Goal: Task Accomplishment & Management: Manage account settings

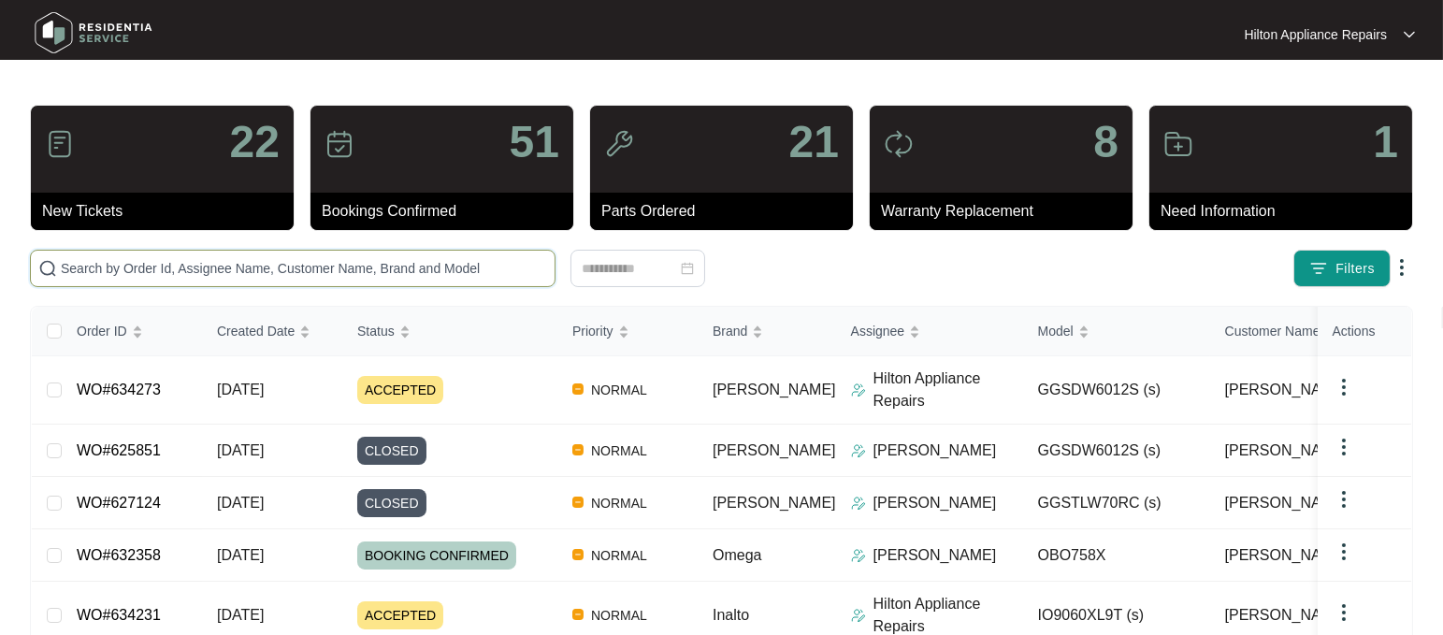
click at [109, 267] on input "text" at bounding box center [304, 268] width 486 height 21
paste input "WO#634273"
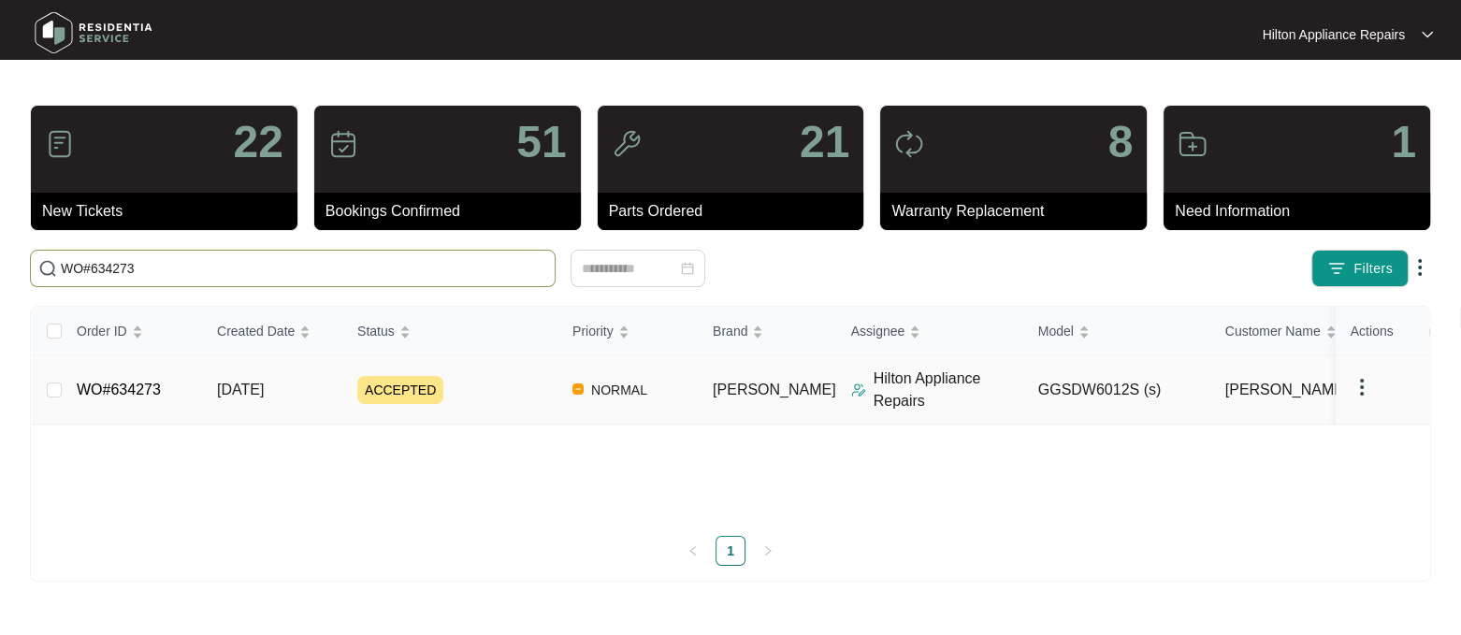
type input "WO#634273"
click at [249, 385] on span "[DATE]" at bounding box center [240, 390] width 47 height 16
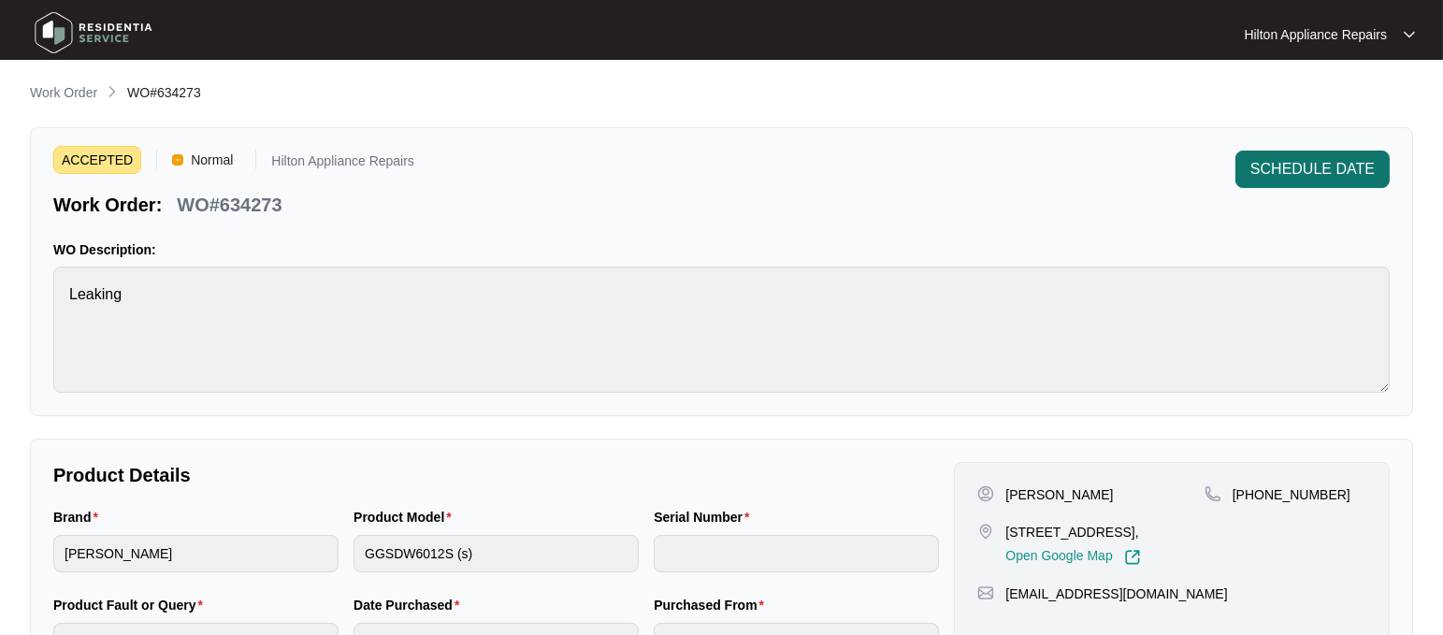
click at [1284, 178] on span "SCHEDULE DATE" at bounding box center [1312, 169] width 124 height 22
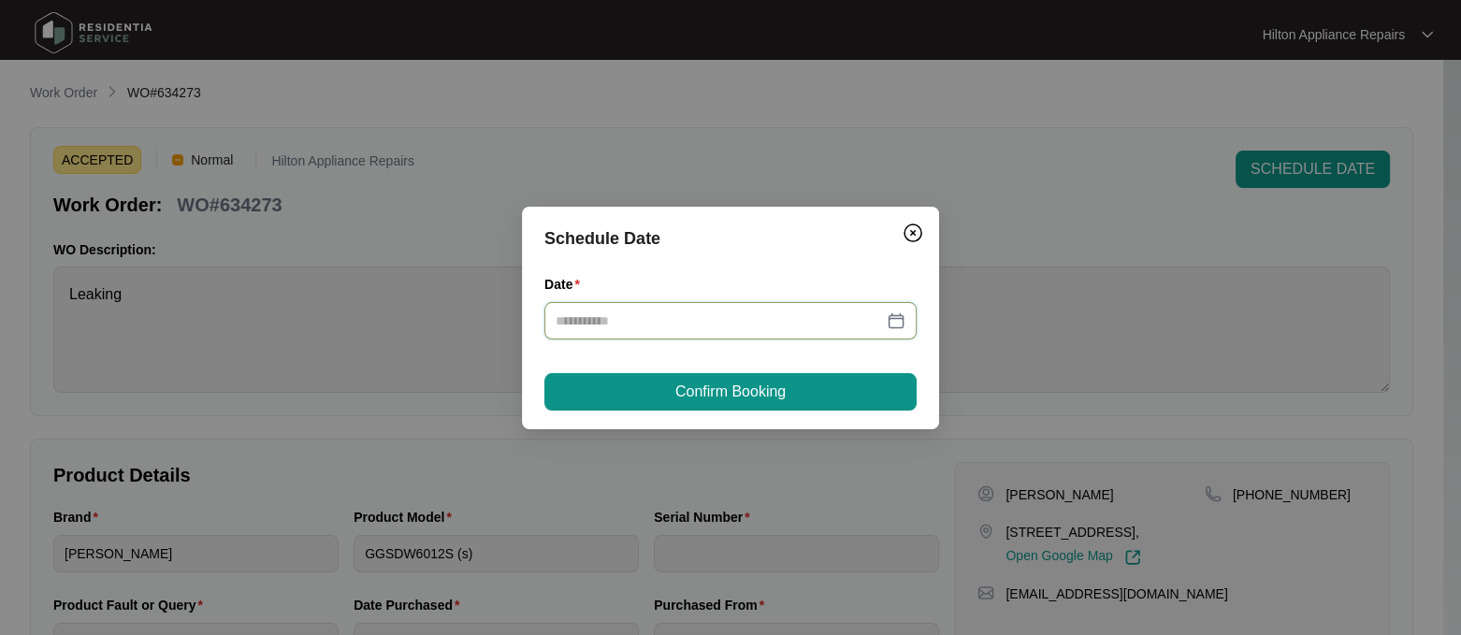
click at [594, 320] on input "Date" at bounding box center [719, 321] width 327 height 21
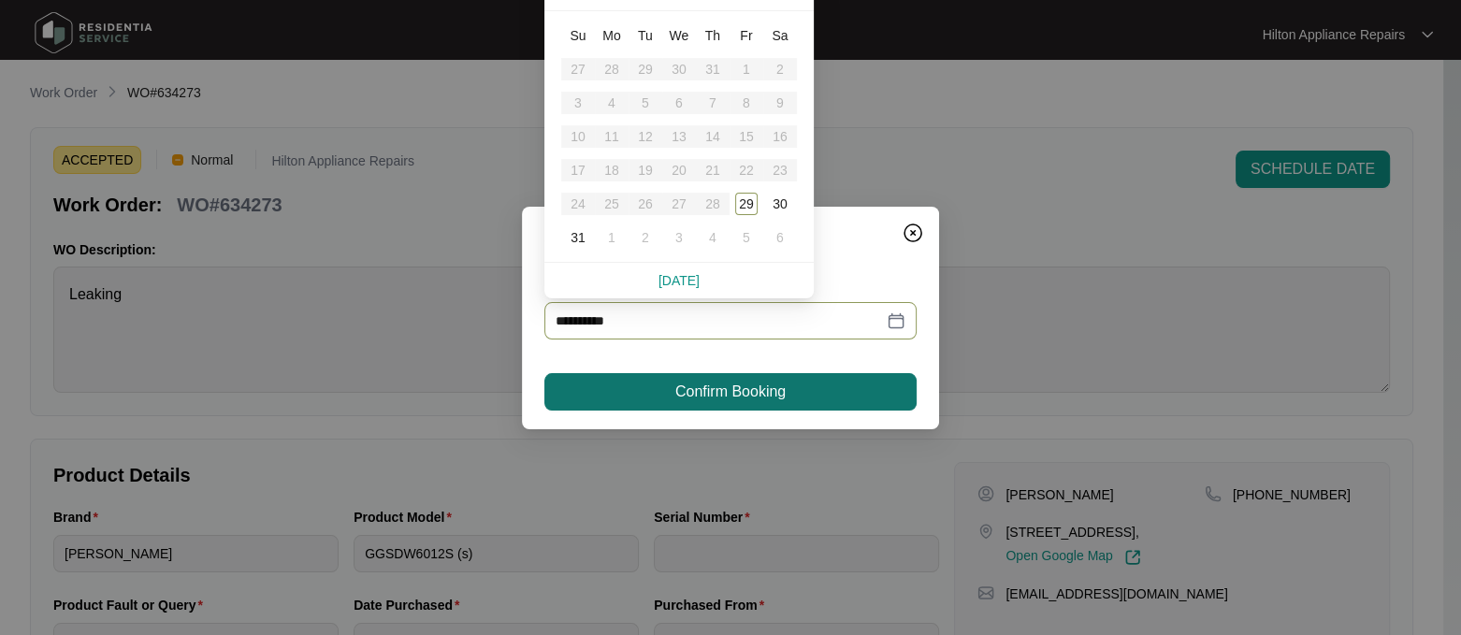
type input "**********"
click at [655, 393] on button "Confirm Booking" at bounding box center [730, 391] width 372 height 37
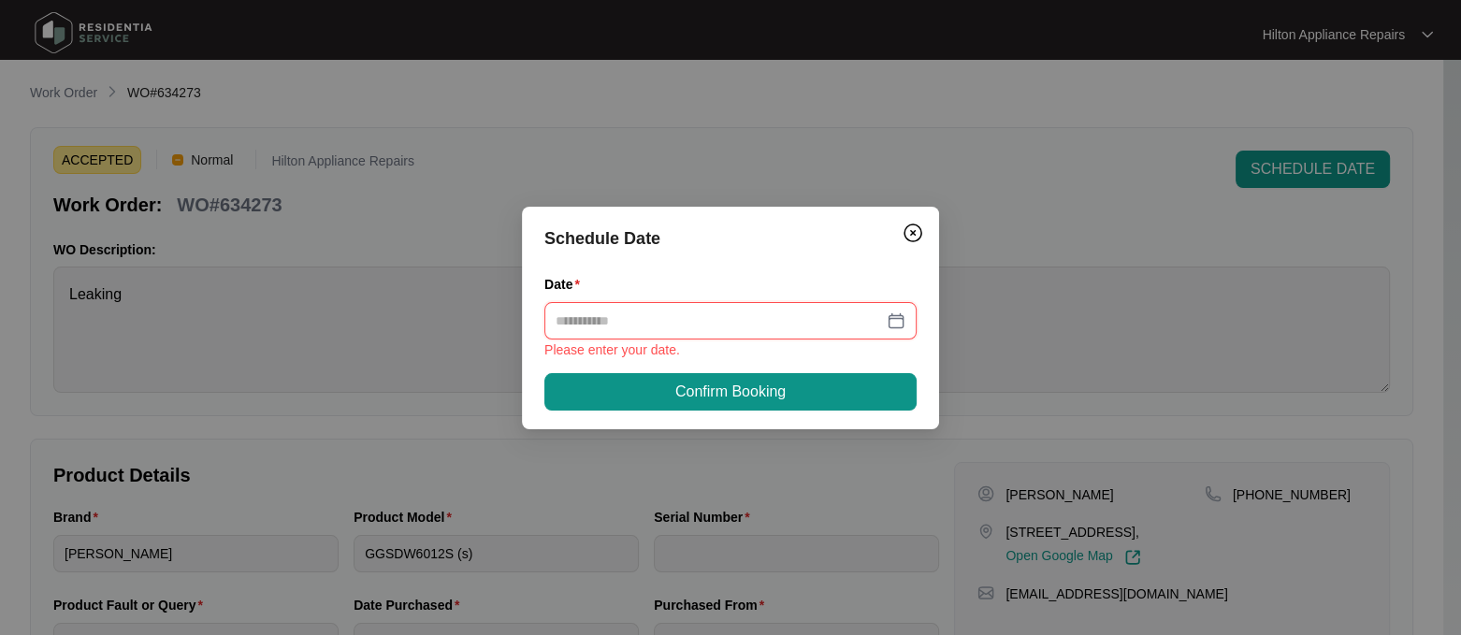
click at [594, 321] on input "Date" at bounding box center [719, 321] width 327 height 21
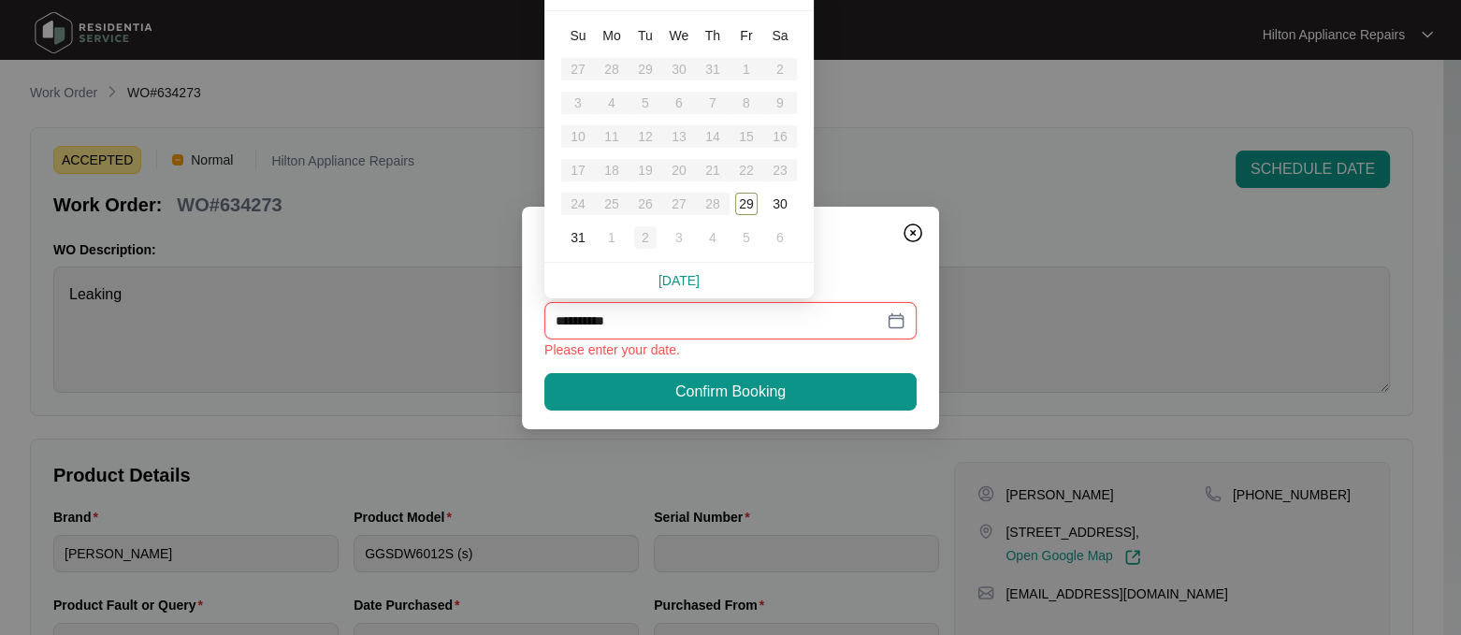
type input "**********"
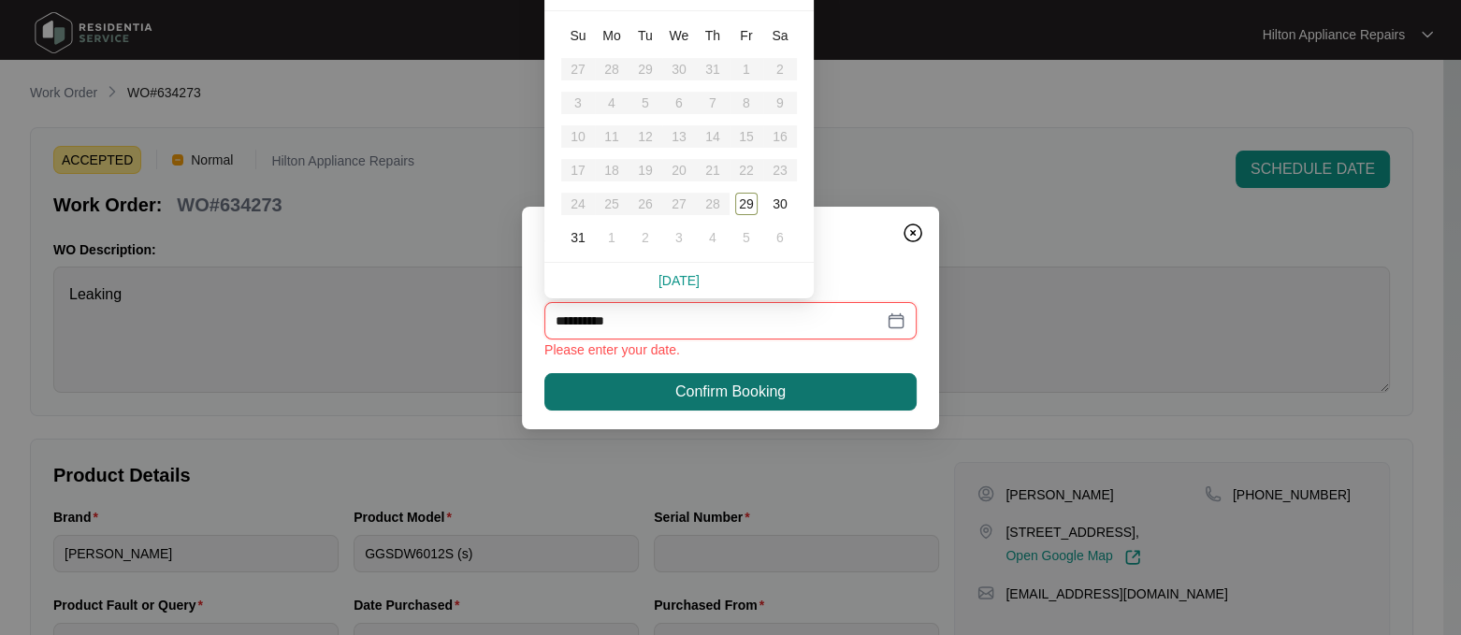
type input "**********"
click at [673, 390] on button "Confirm Booking" at bounding box center [730, 391] width 372 height 37
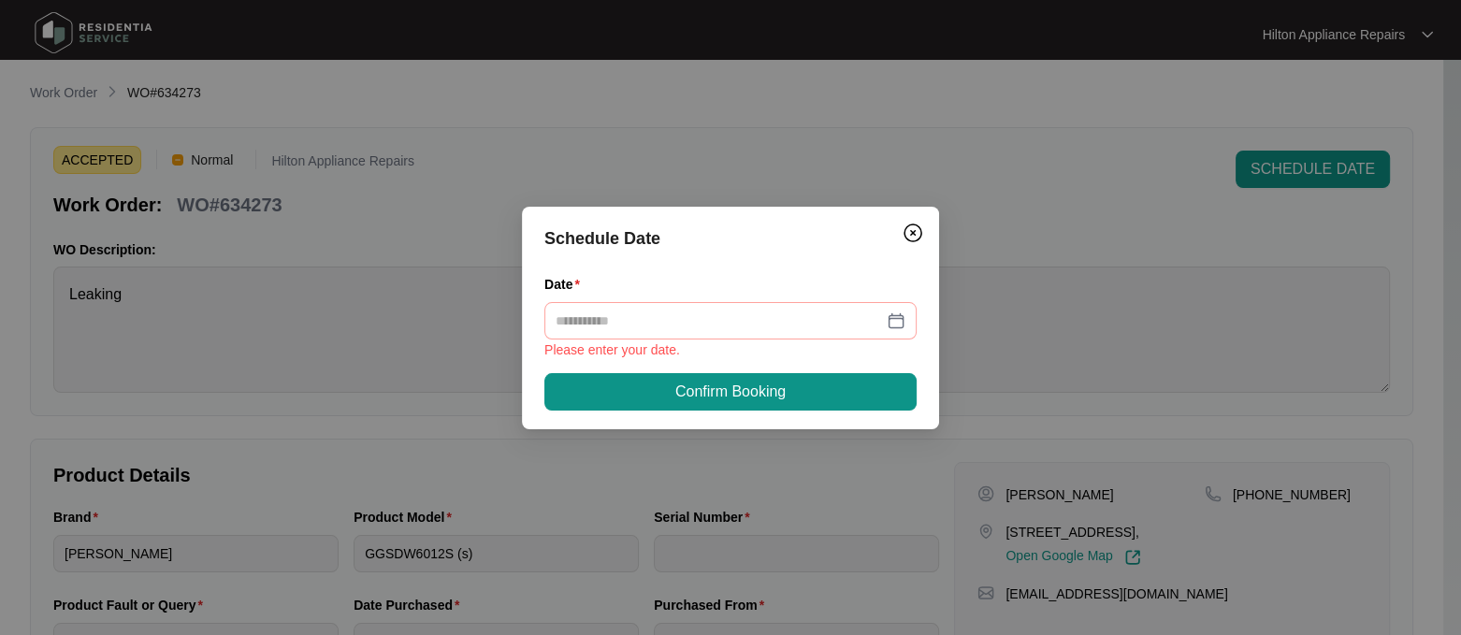
click at [890, 319] on div at bounding box center [731, 321] width 350 height 21
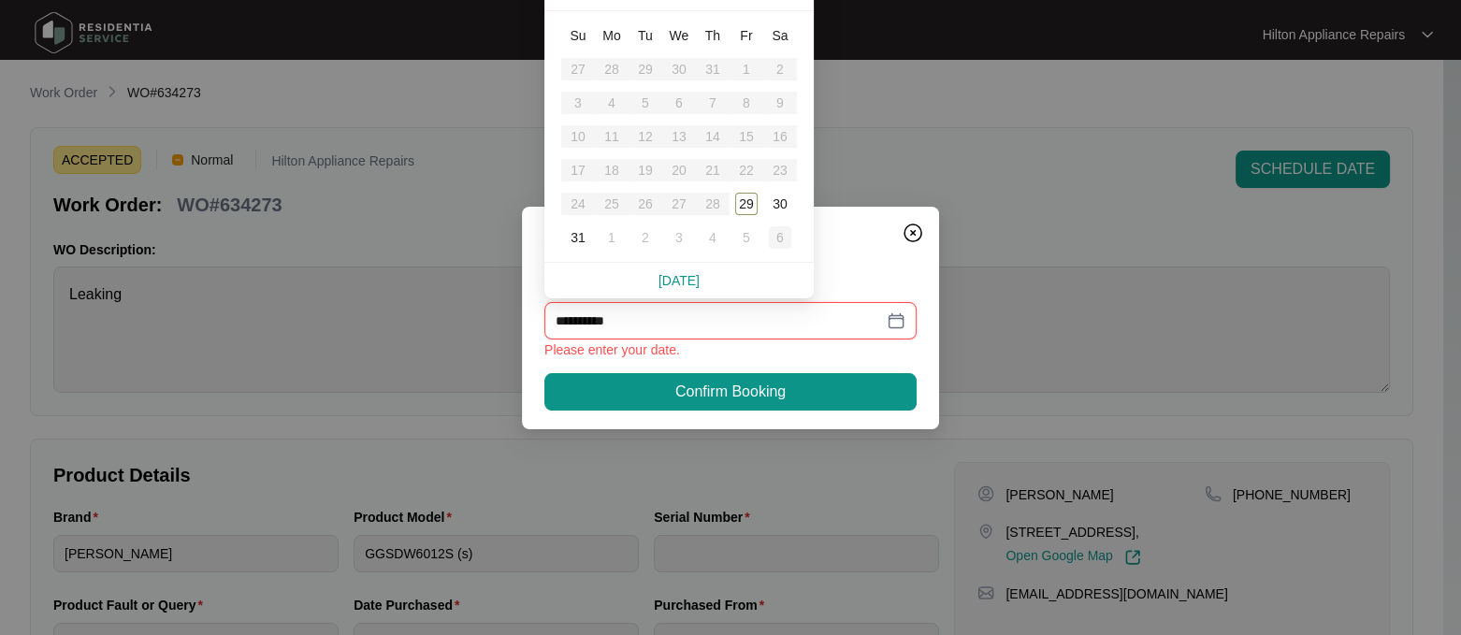
type input "**********"
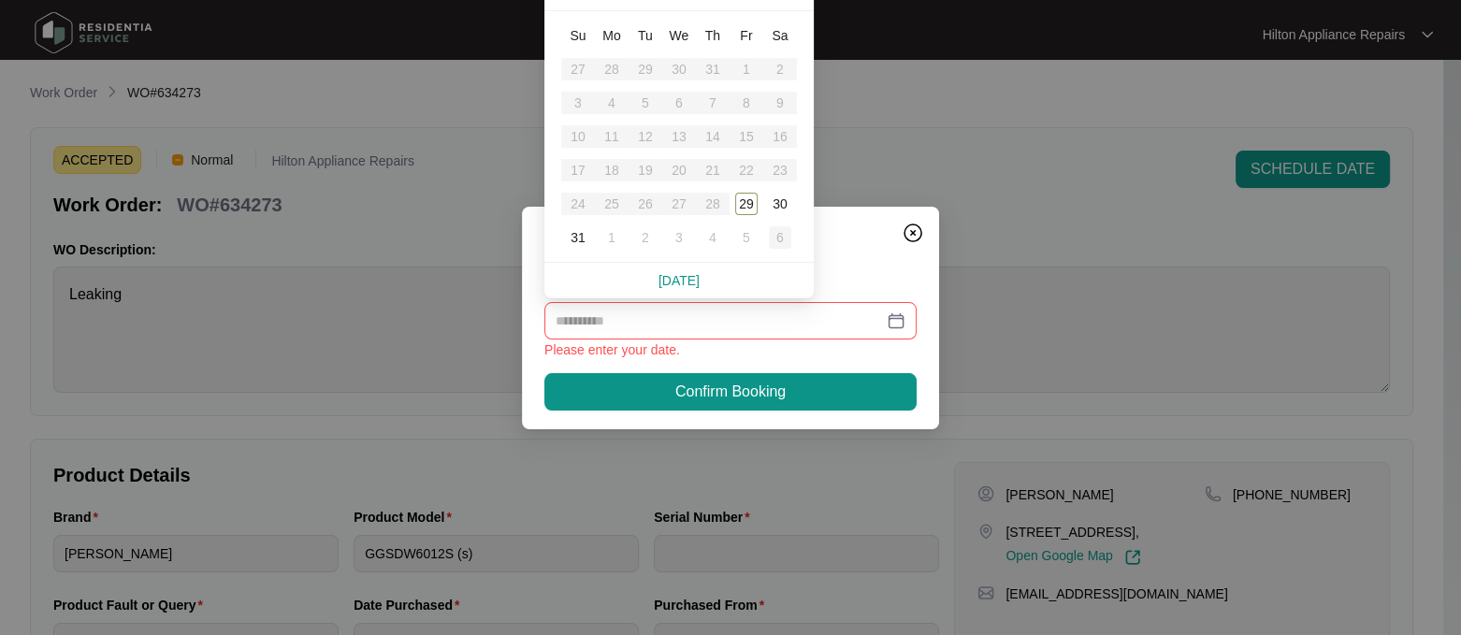
click at [772, 238] on div "6" at bounding box center [780, 237] width 22 height 22
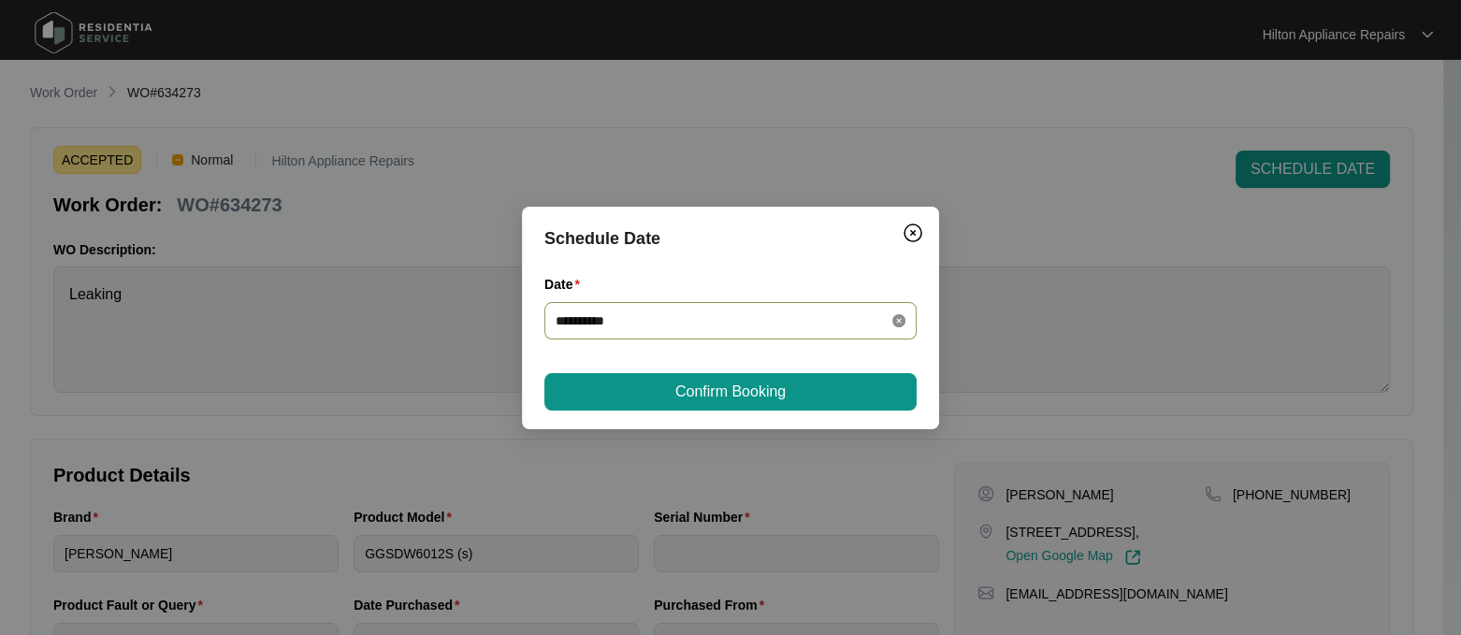
click at [898, 319] on icon "close-circle" at bounding box center [898, 320] width 13 height 13
click at [898, 319] on div at bounding box center [731, 321] width 350 height 21
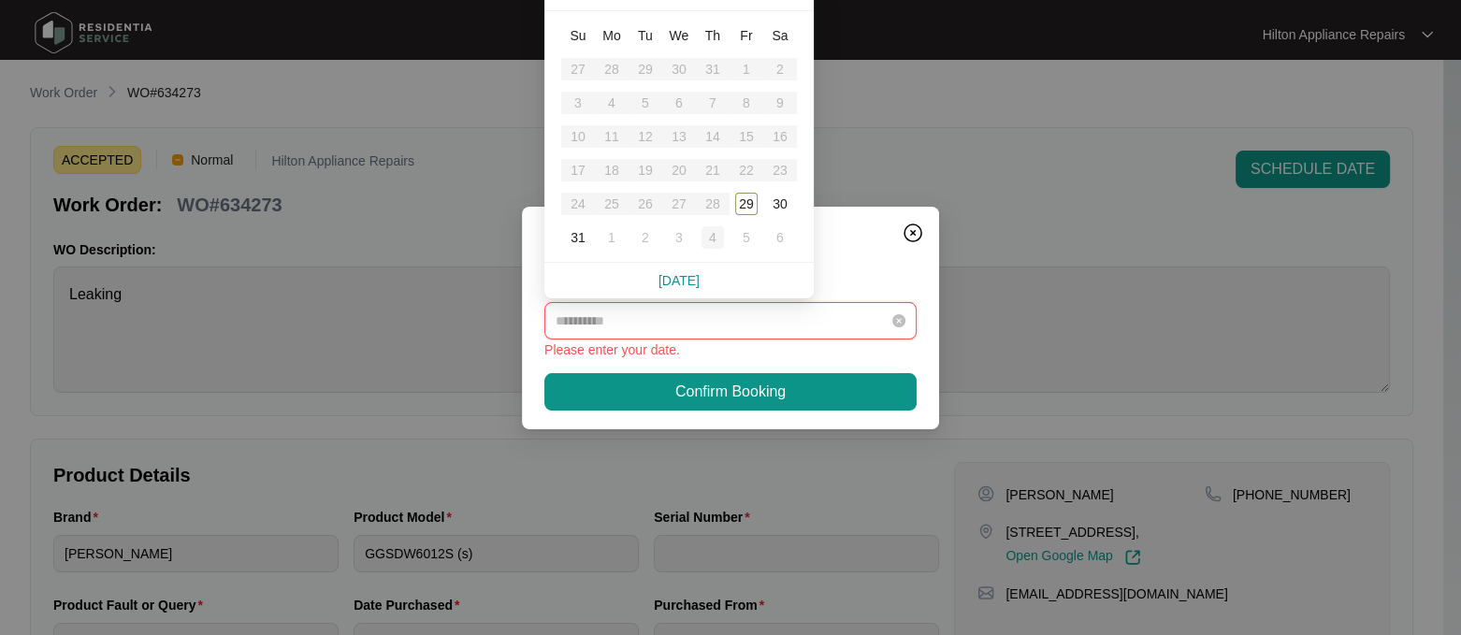
type input "**********"
click at [773, 237] on div "6" at bounding box center [780, 237] width 22 height 22
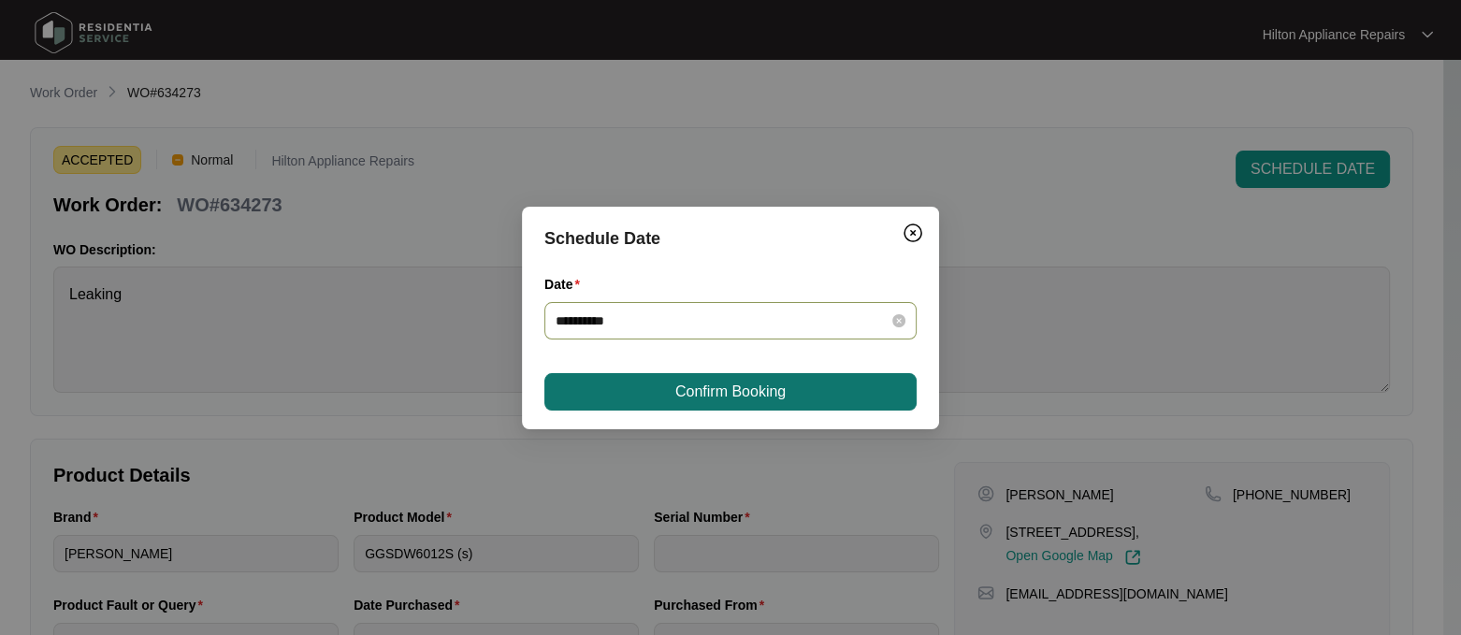
click at [773, 391] on span "Confirm Booking" at bounding box center [730, 392] width 110 height 22
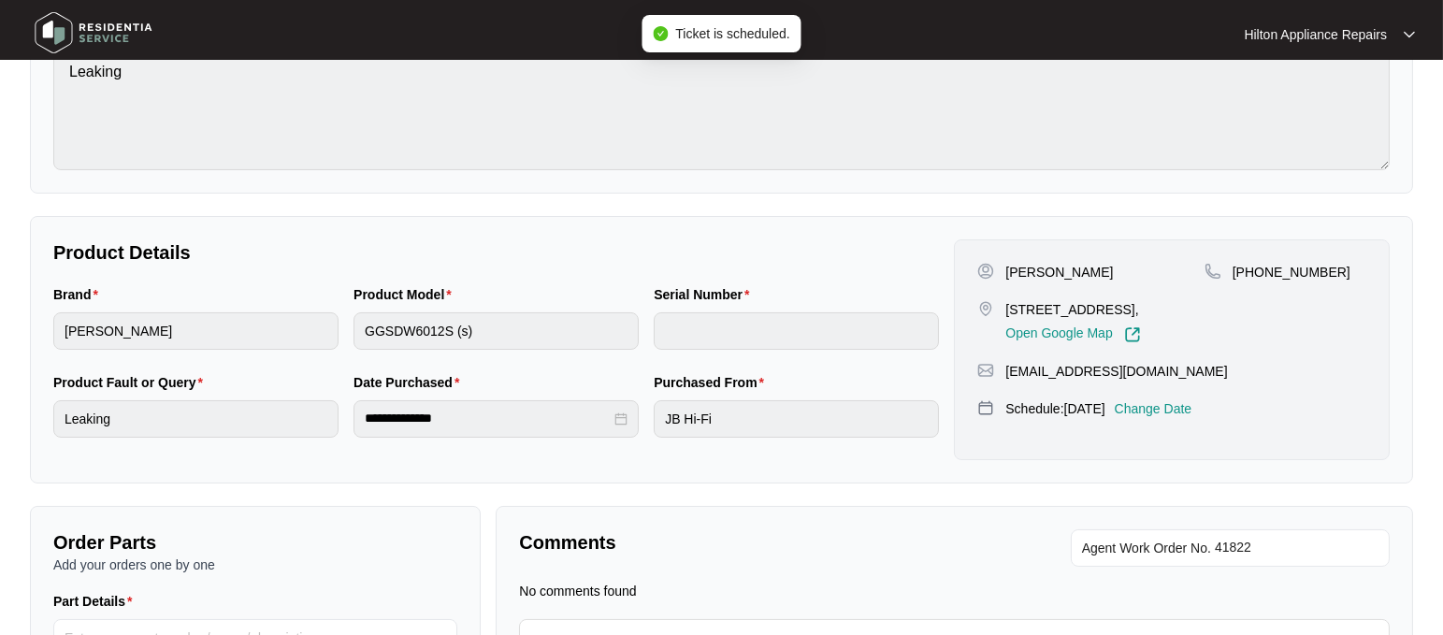
scroll to position [234, 0]
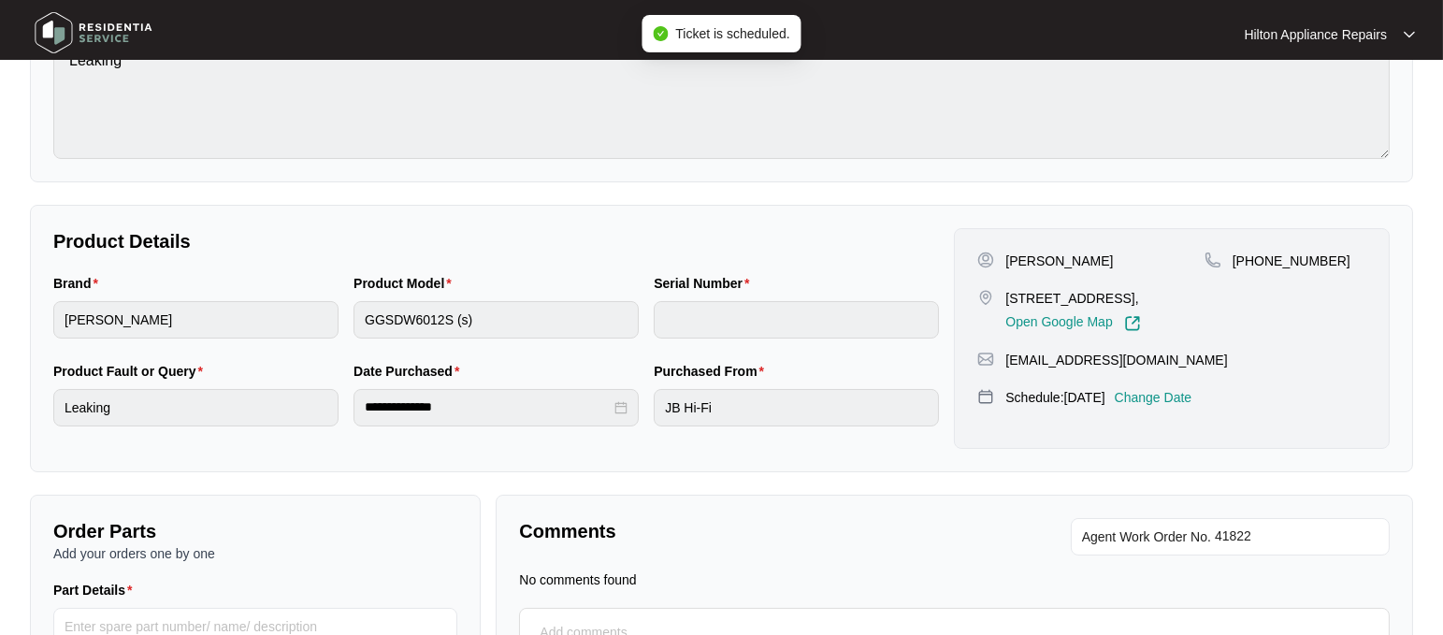
click at [1172, 407] on p "Change Date" at bounding box center [1154, 397] width 78 height 19
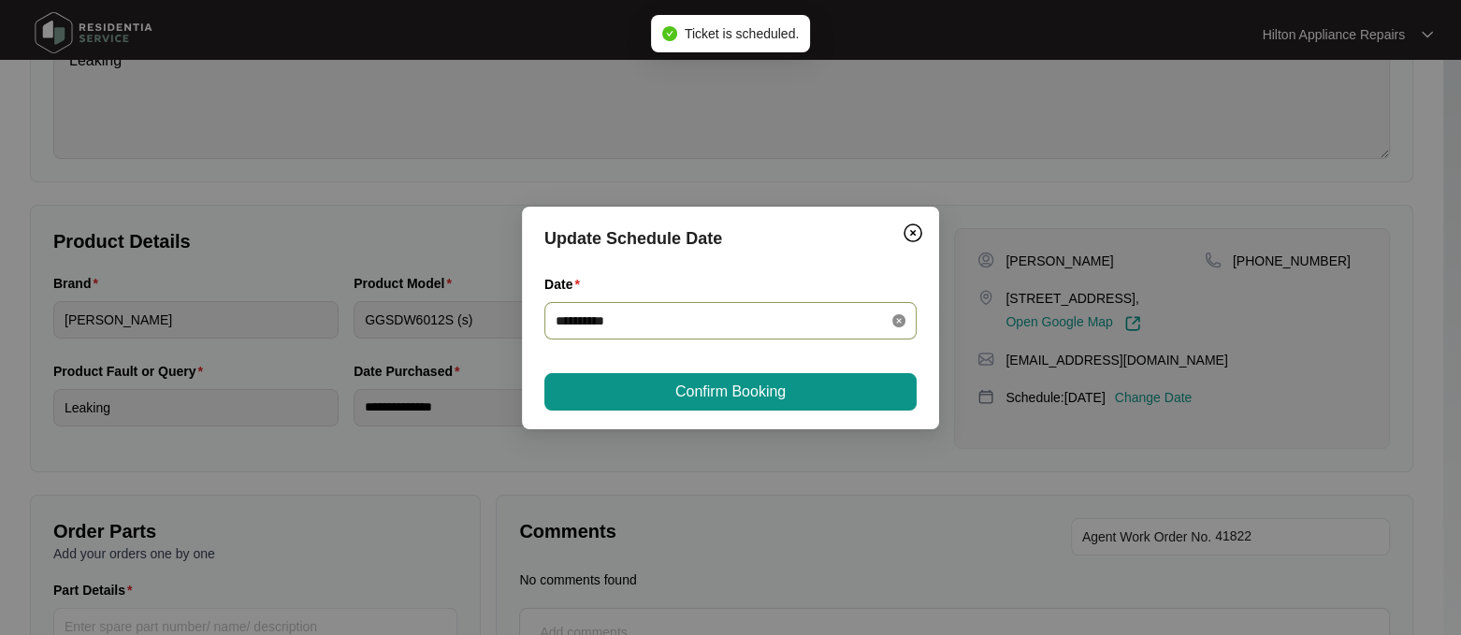
click at [897, 321] on icon "close-circle" at bounding box center [898, 320] width 13 height 13
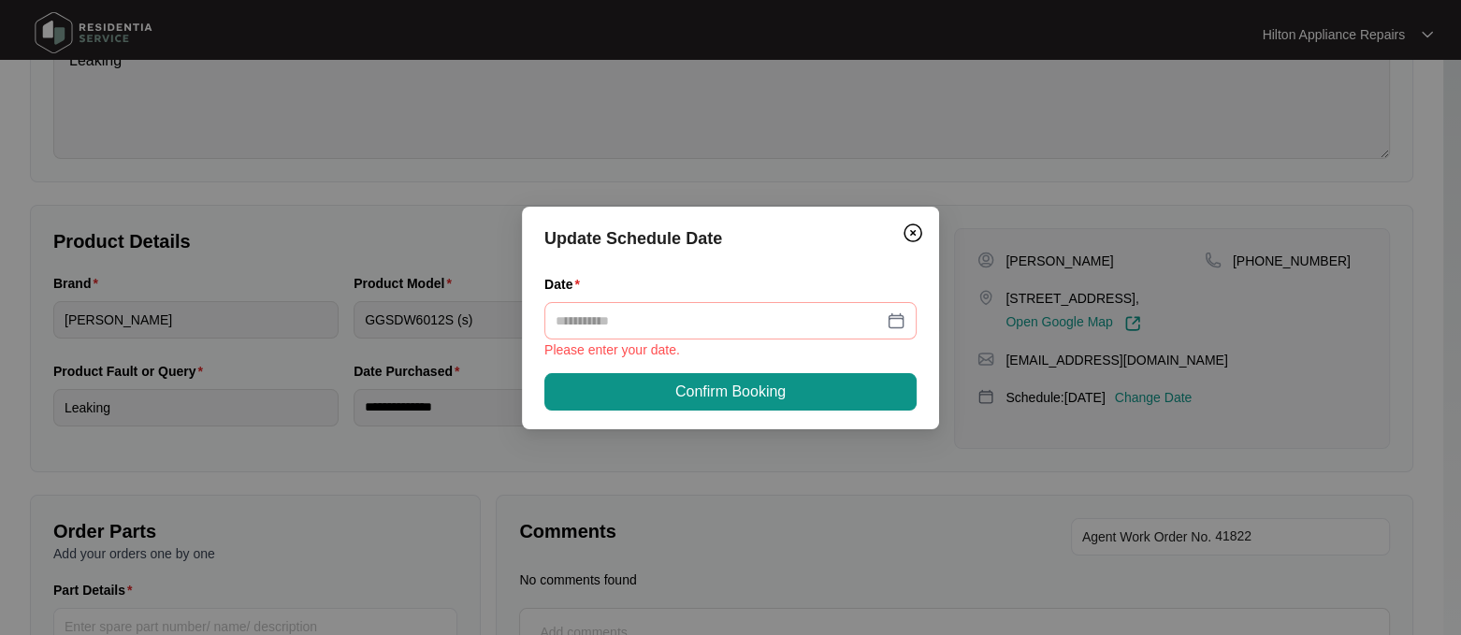
click at [891, 318] on div at bounding box center [731, 321] width 350 height 21
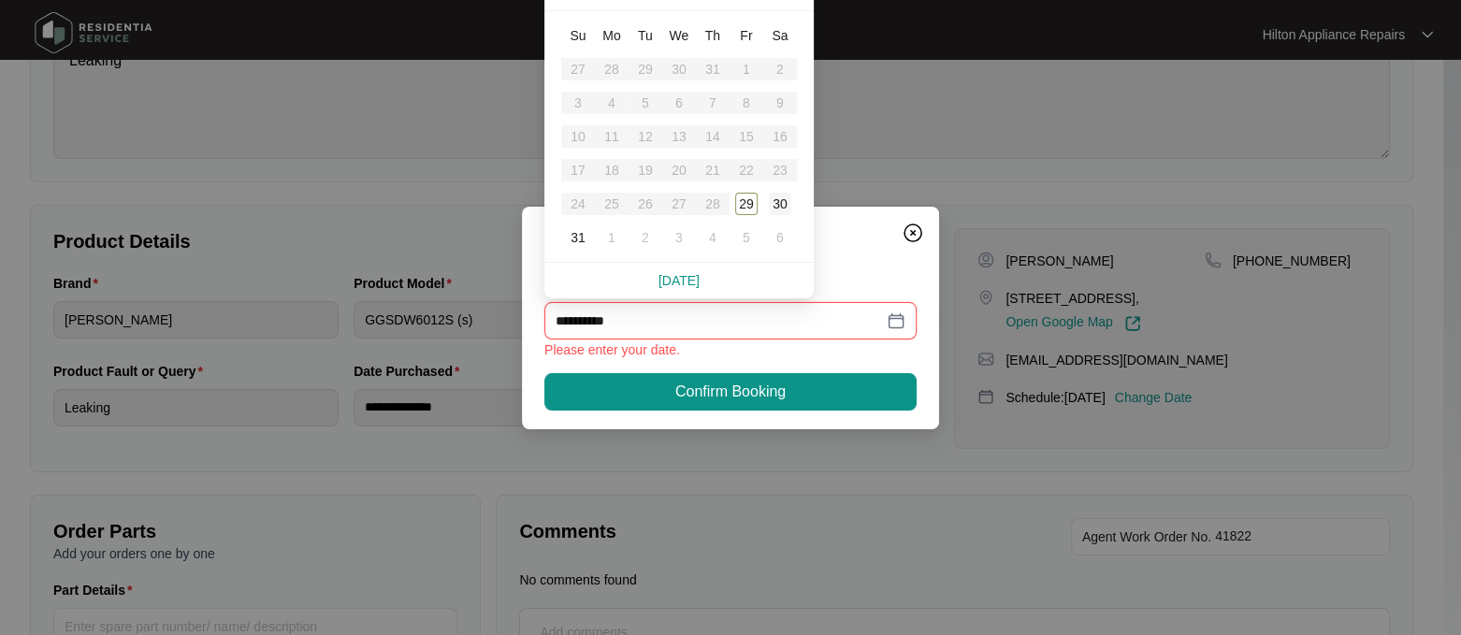
type input "**********"
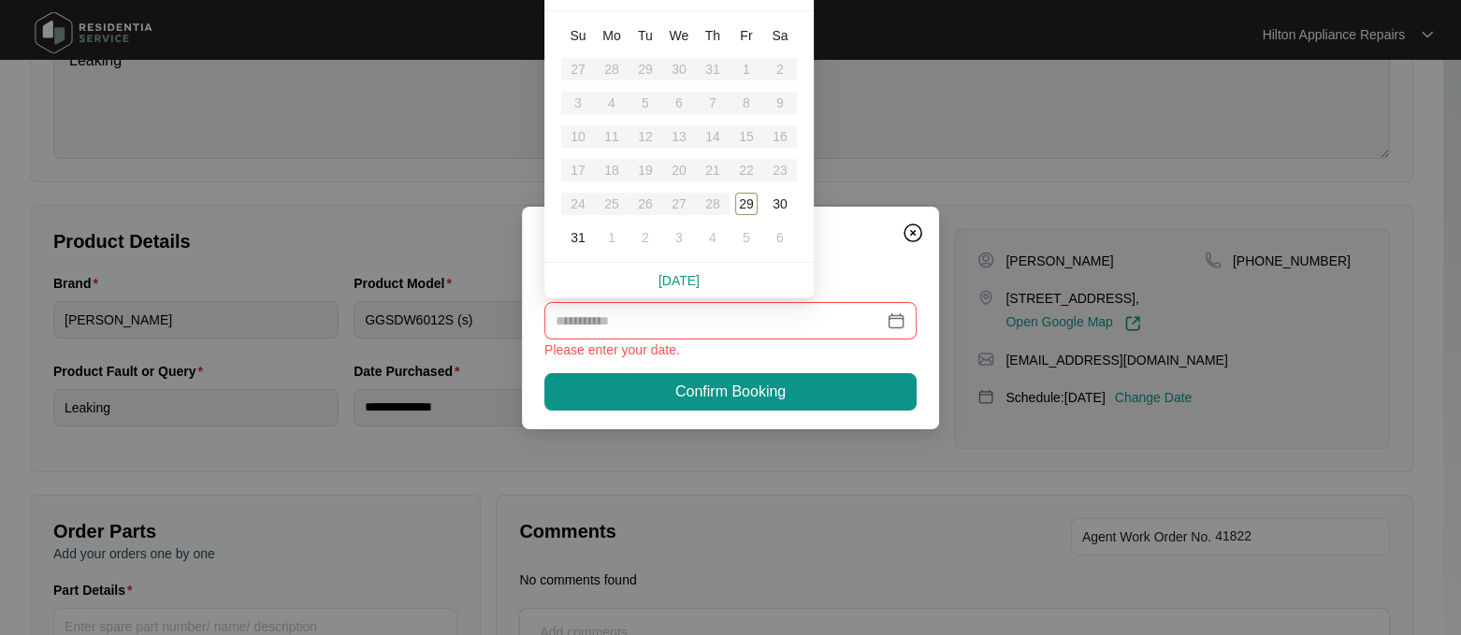
click at [843, 260] on div "Update Schedule Date Date Please enter your date. Confirm Booking" at bounding box center [730, 318] width 417 height 223
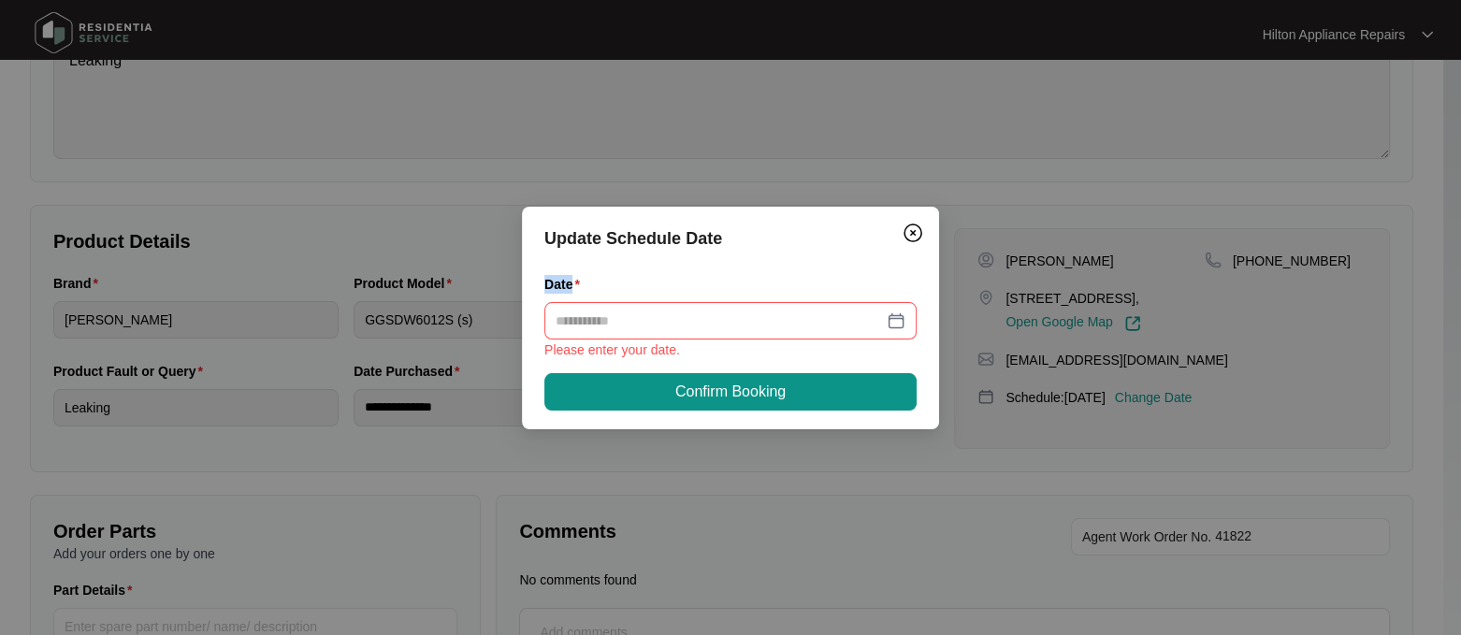
drag, startPoint x: 823, startPoint y: 231, endPoint x: 804, endPoint y: 257, distance: 32.2
click at [816, 312] on div "Update Schedule Date Date Please enter your date. Confirm Booking" at bounding box center [730, 318] width 417 height 223
click at [908, 228] on img "Close" at bounding box center [913, 233] width 22 height 22
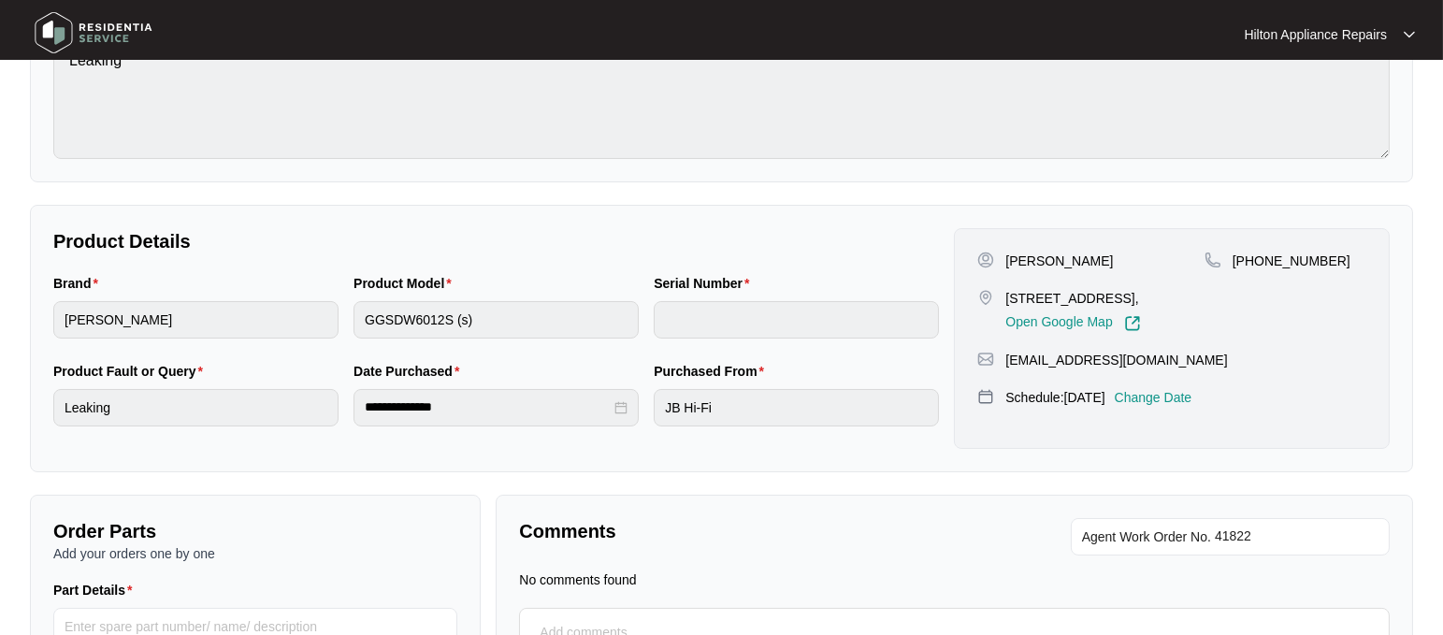
click at [1188, 407] on p "Change Date" at bounding box center [1154, 397] width 78 height 19
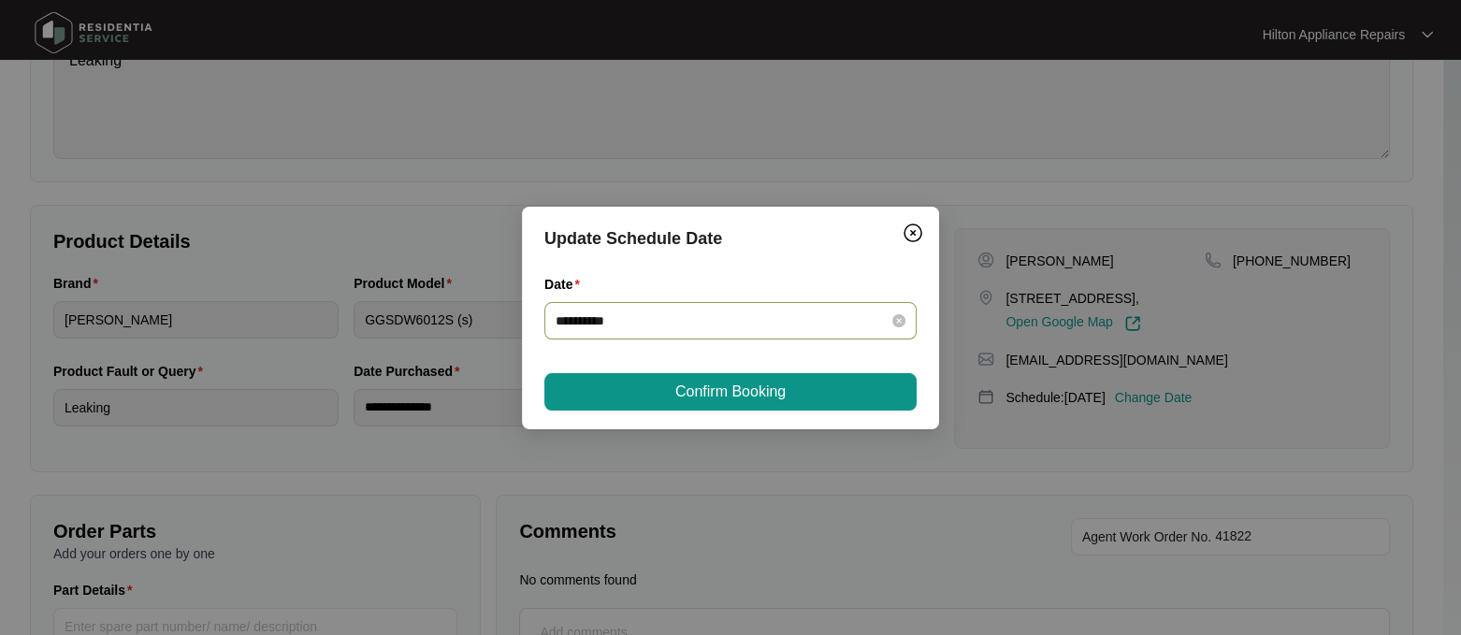
click at [568, 323] on input "**********" at bounding box center [719, 321] width 327 height 21
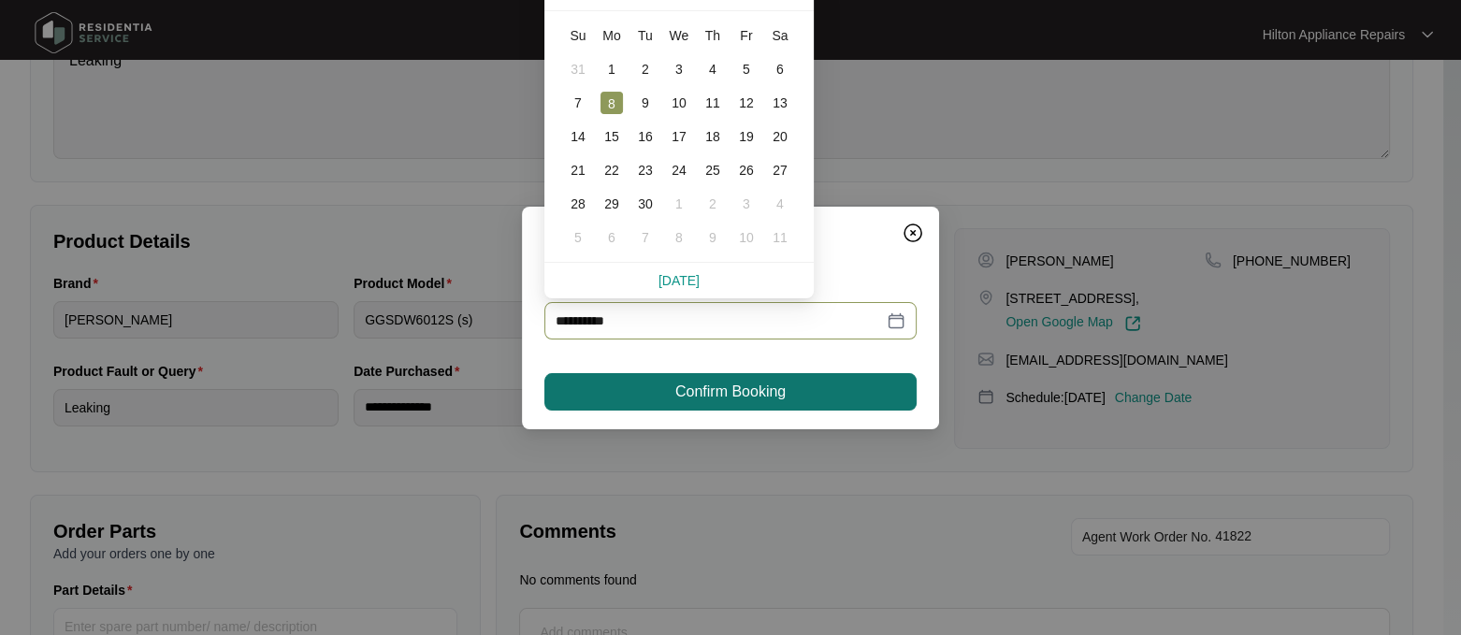
type input "**********"
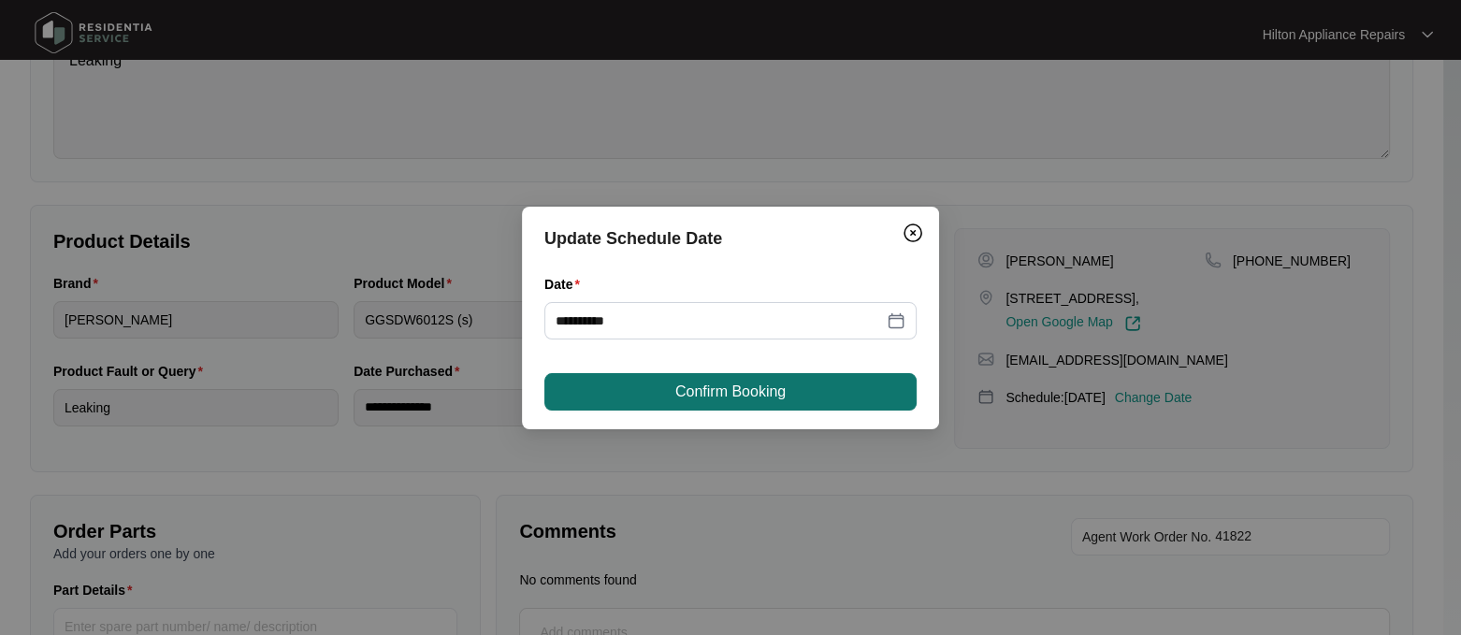
click at [700, 391] on span "Confirm Booking" at bounding box center [730, 392] width 110 height 22
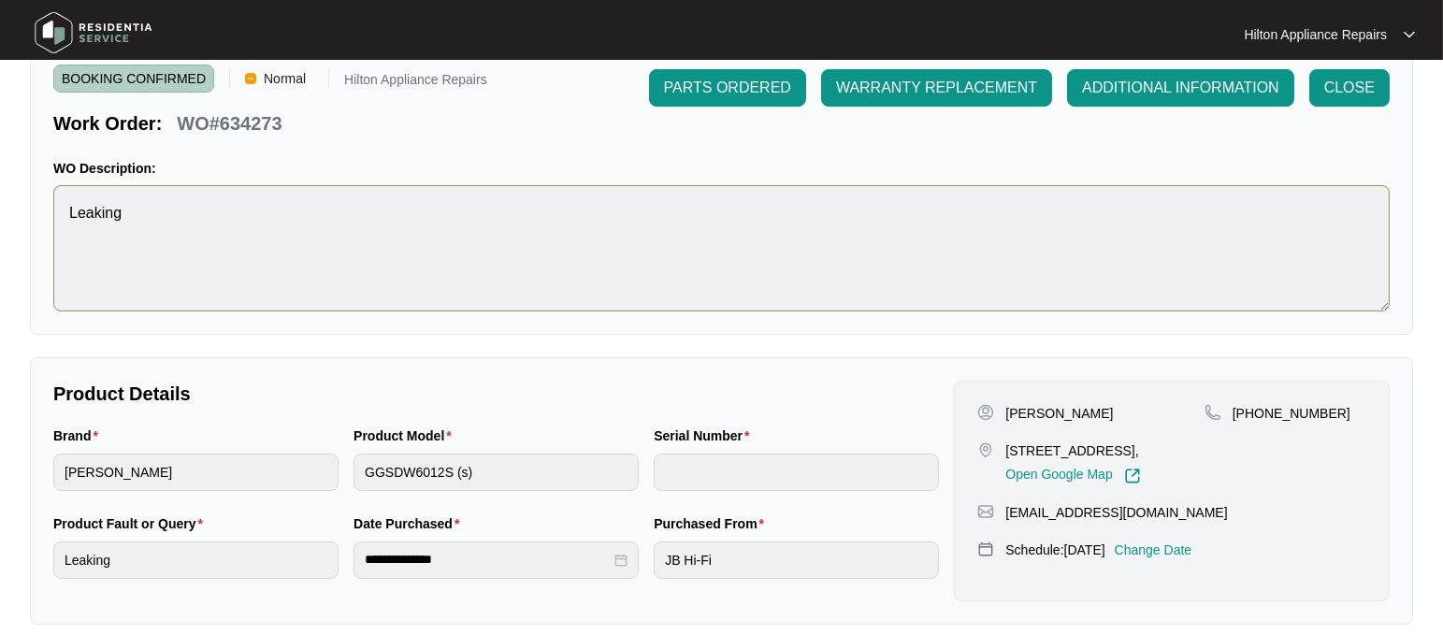
scroll to position [0, 0]
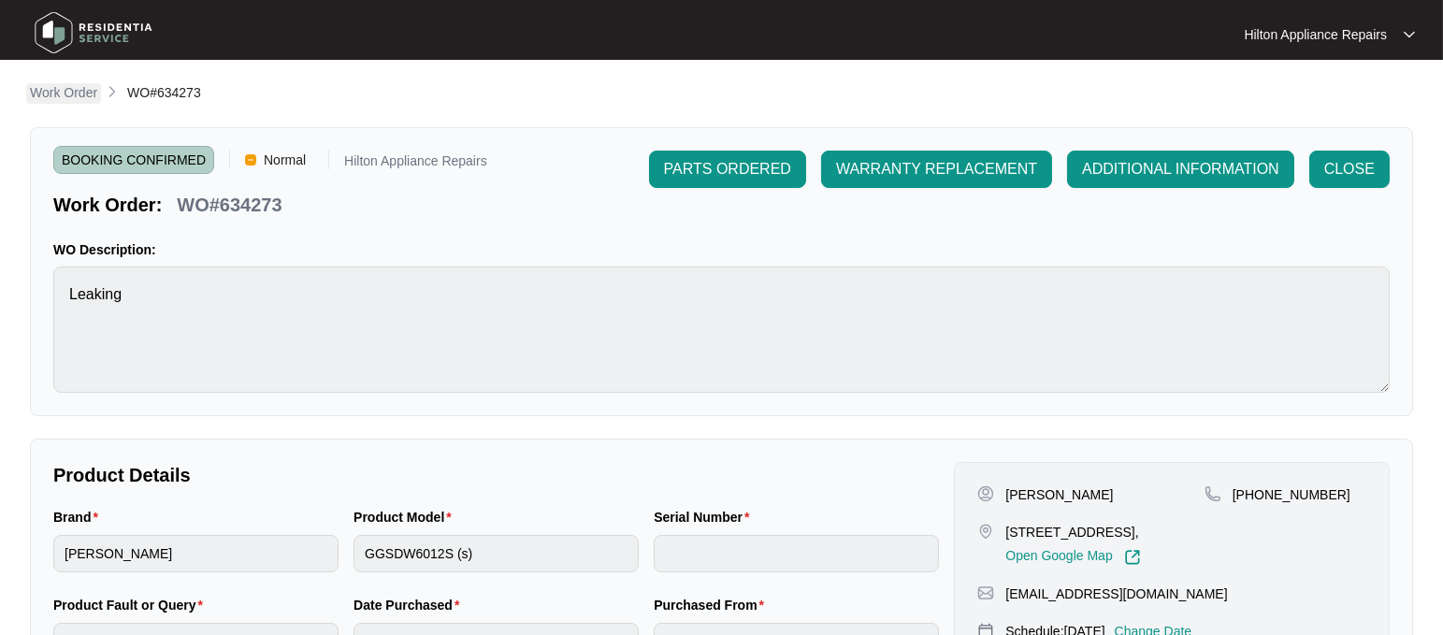
click at [50, 97] on p "Work Order" at bounding box center [63, 92] width 67 height 19
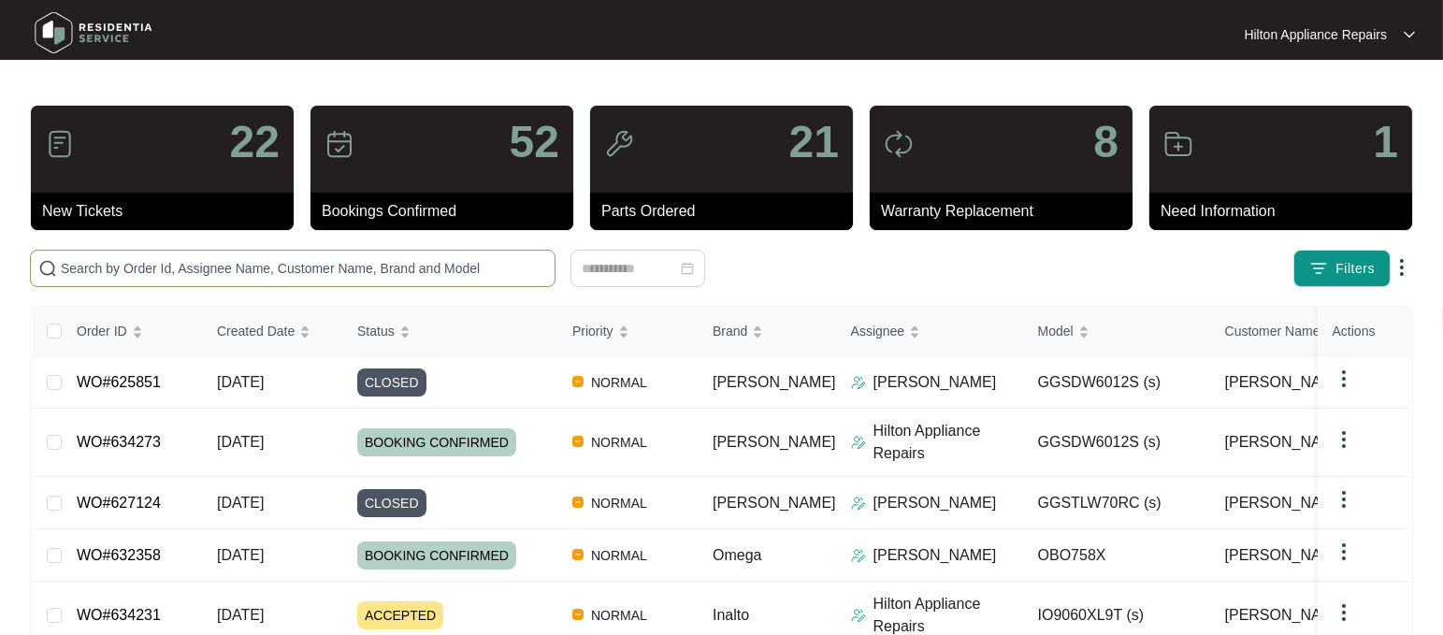
click at [137, 282] on span at bounding box center [293, 268] width 526 height 37
paste input "WO#634273"
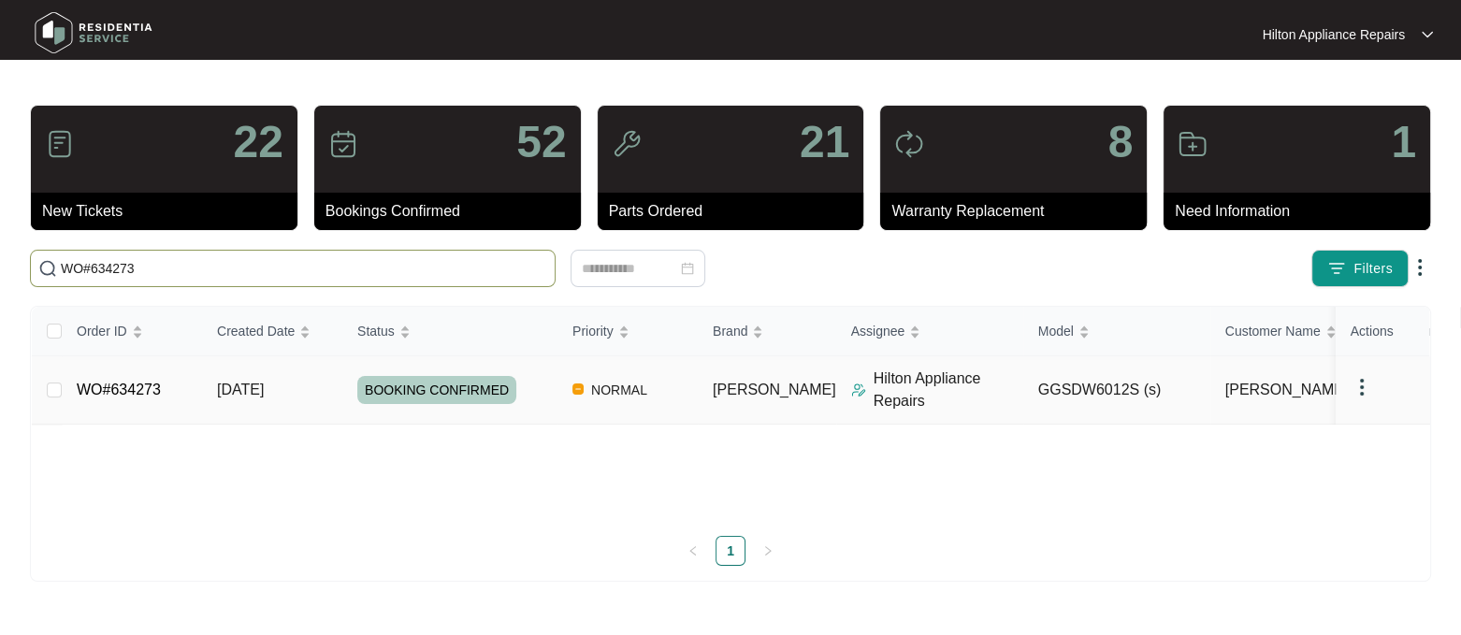
type input "WO#634273"
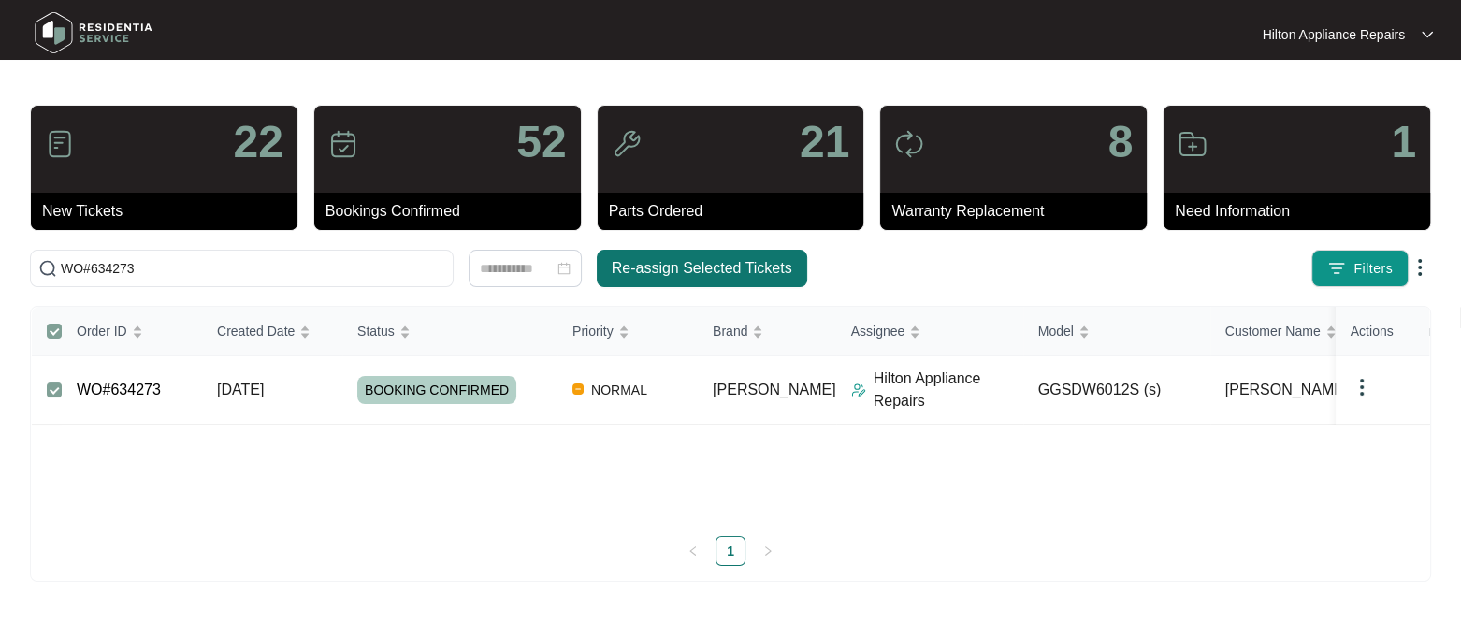
click at [671, 267] on span "Re-assign Selected Tickets" at bounding box center [702, 268] width 181 height 22
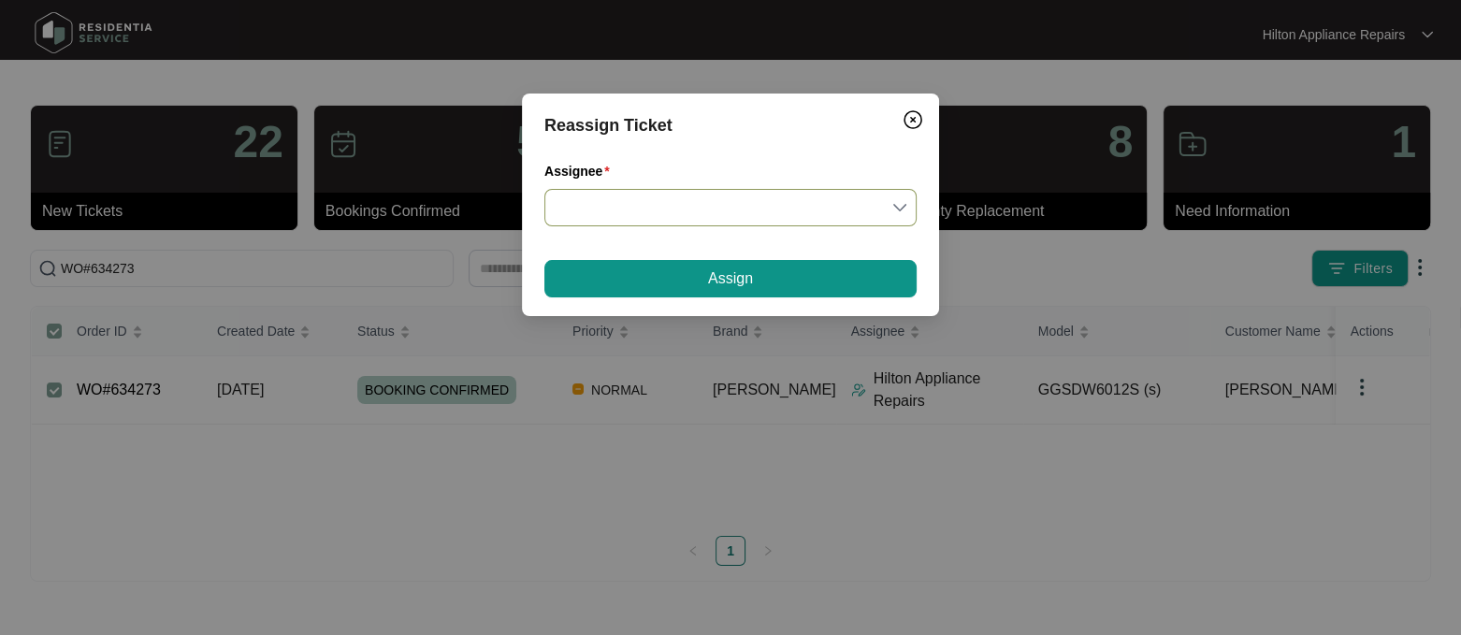
click at [900, 203] on input "Assignee" at bounding box center [731, 208] width 350 height 36
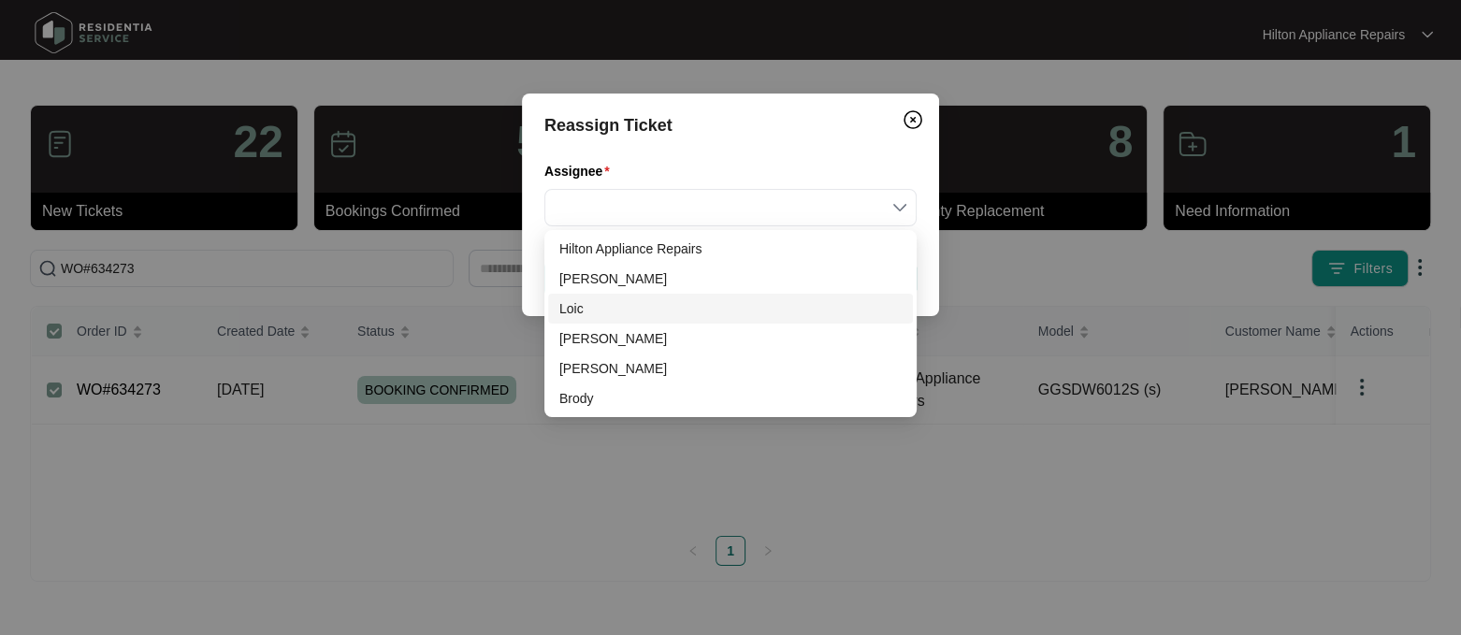
click at [586, 305] on div "Loic" at bounding box center [730, 308] width 342 height 21
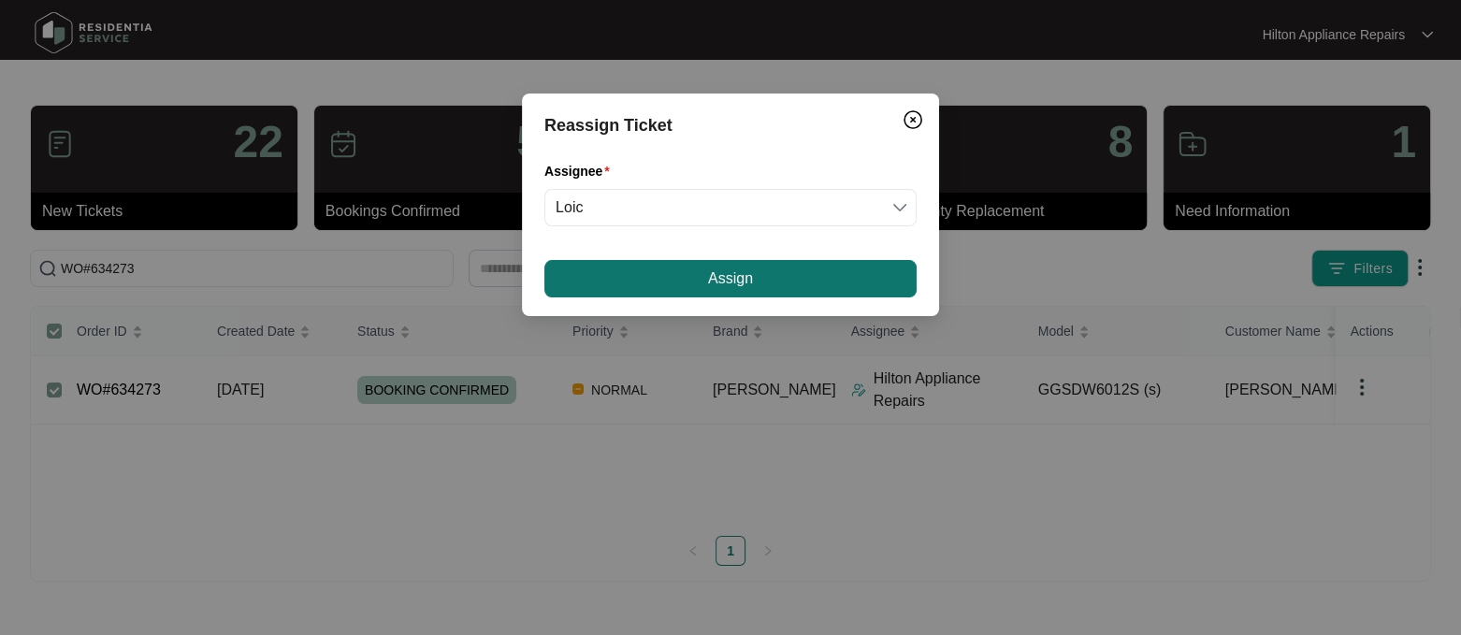
click at [685, 283] on button "Assign" at bounding box center [730, 278] width 372 height 37
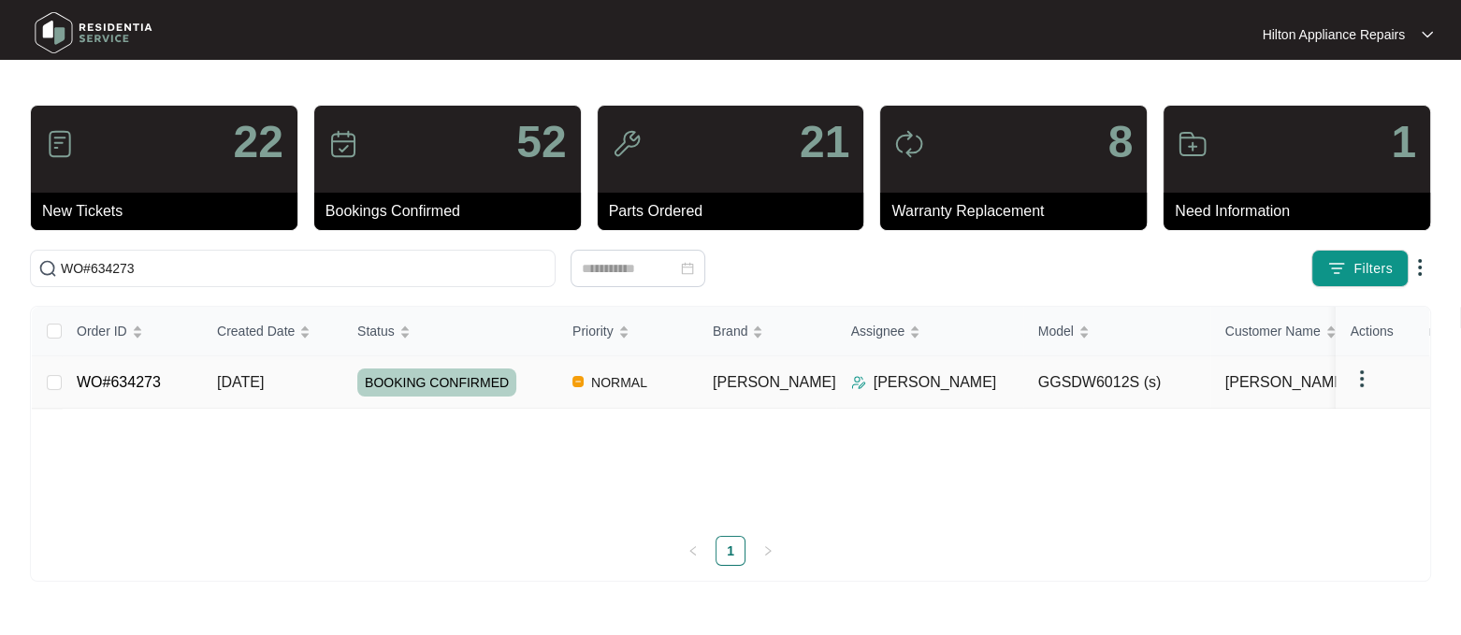
click at [252, 371] on div "Order ID Created Date Status Priority Brand Assignee Model Customer Name Purcha…" at bounding box center [730, 436] width 1397 height 259
click at [249, 381] on span "[DATE]" at bounding box center [240, 382] width 47 height 16
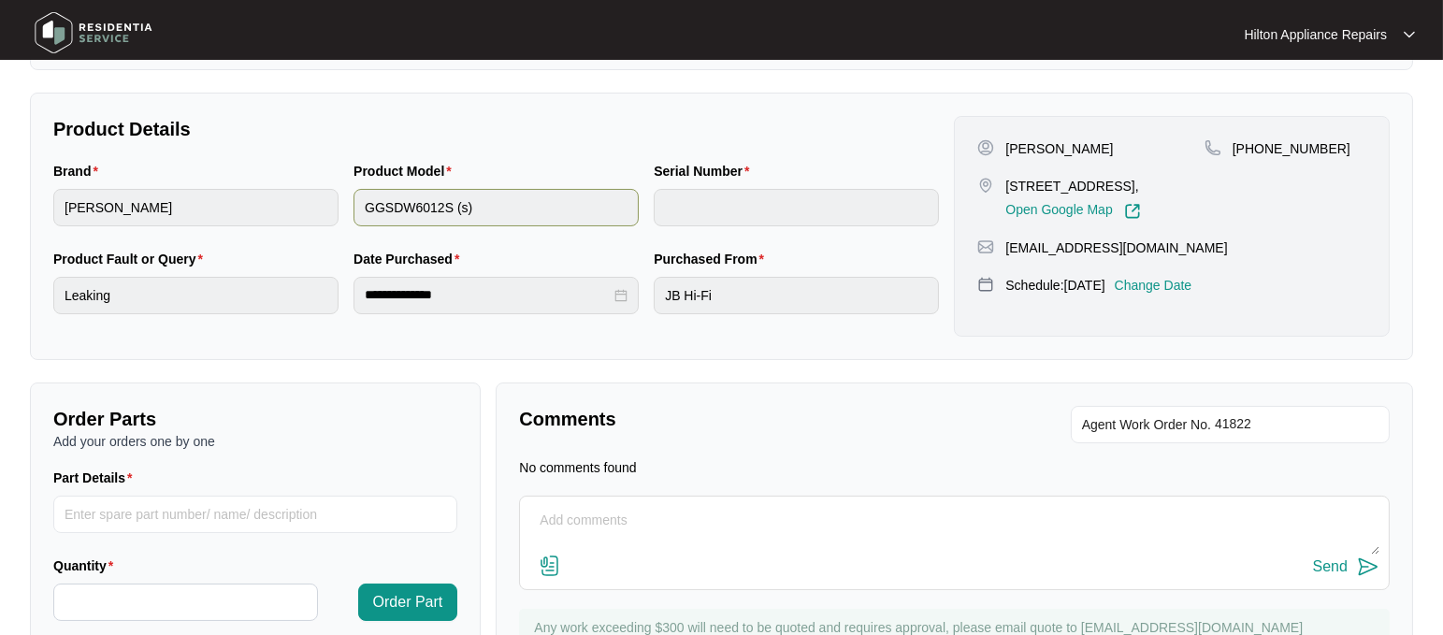
scroll to position [310, 0]
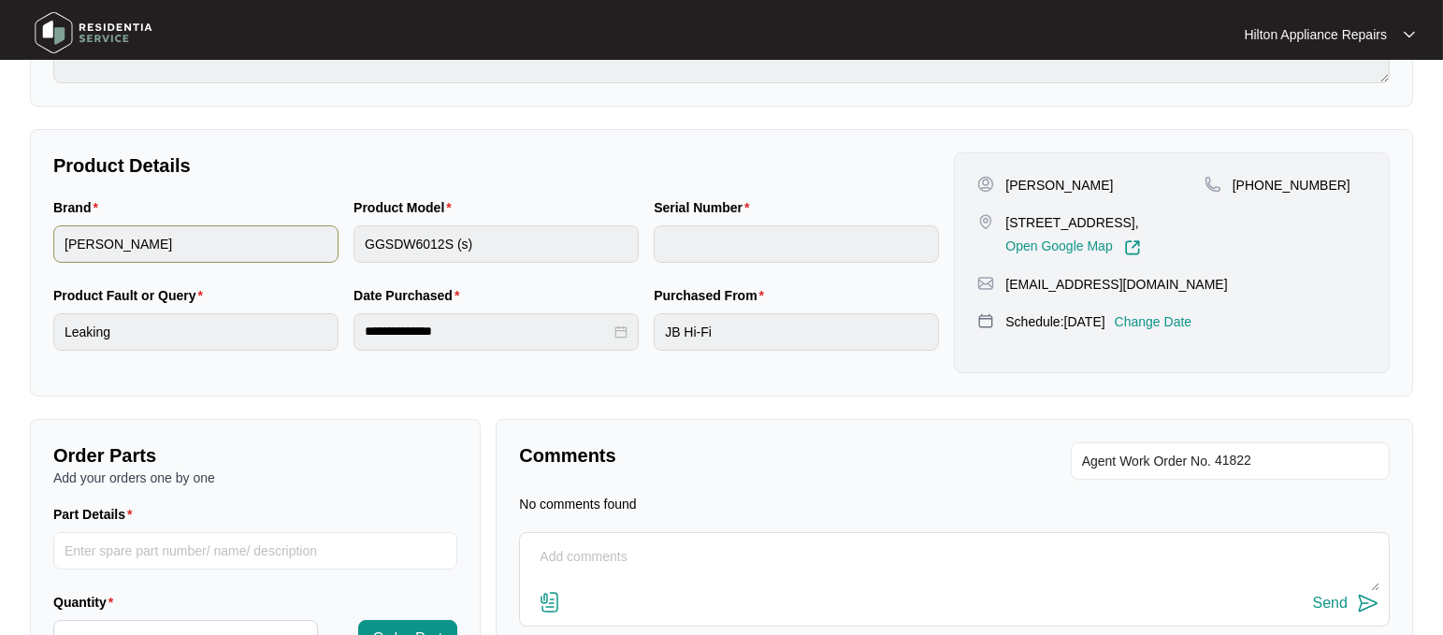
click at [278, 231] on div "Brand [PERSON_NAME] Product Model GGSDW6012S (s) Serial Number" at bounding box center [496, 241] width 901 height 88
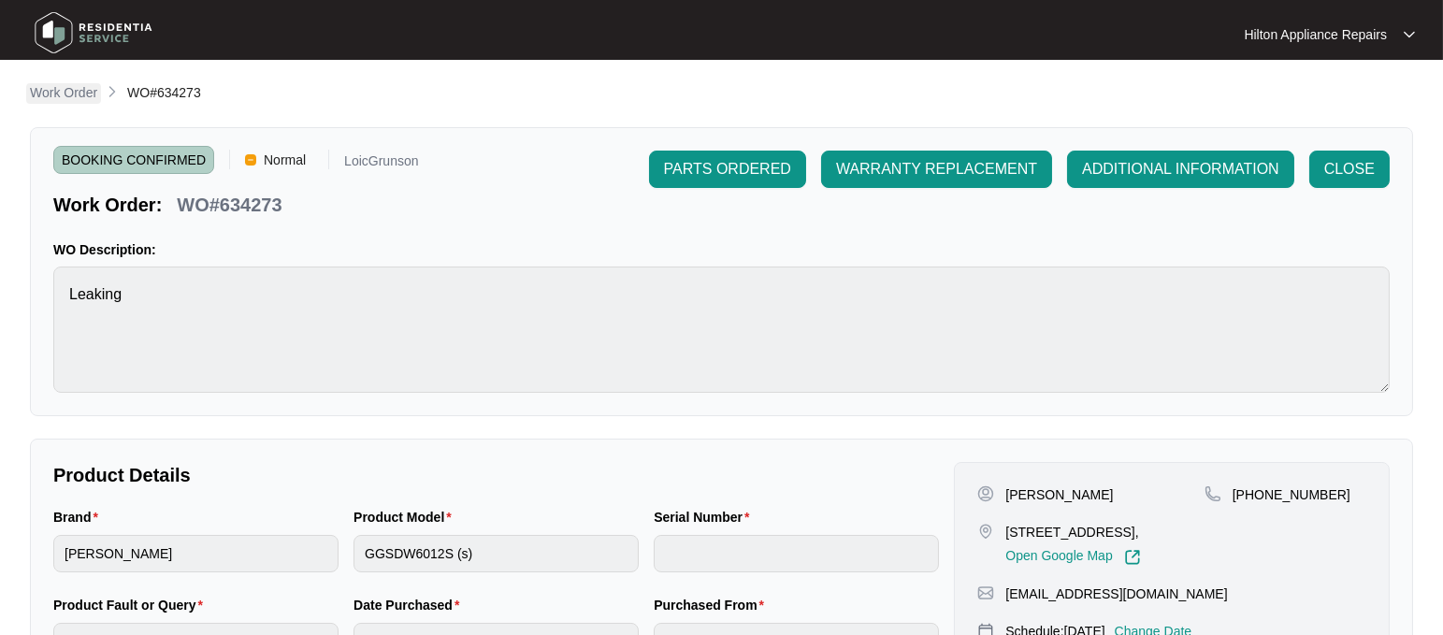
click at [53, 87] on p "Work Order" at bounding box center [63, 92] width 67 height 19
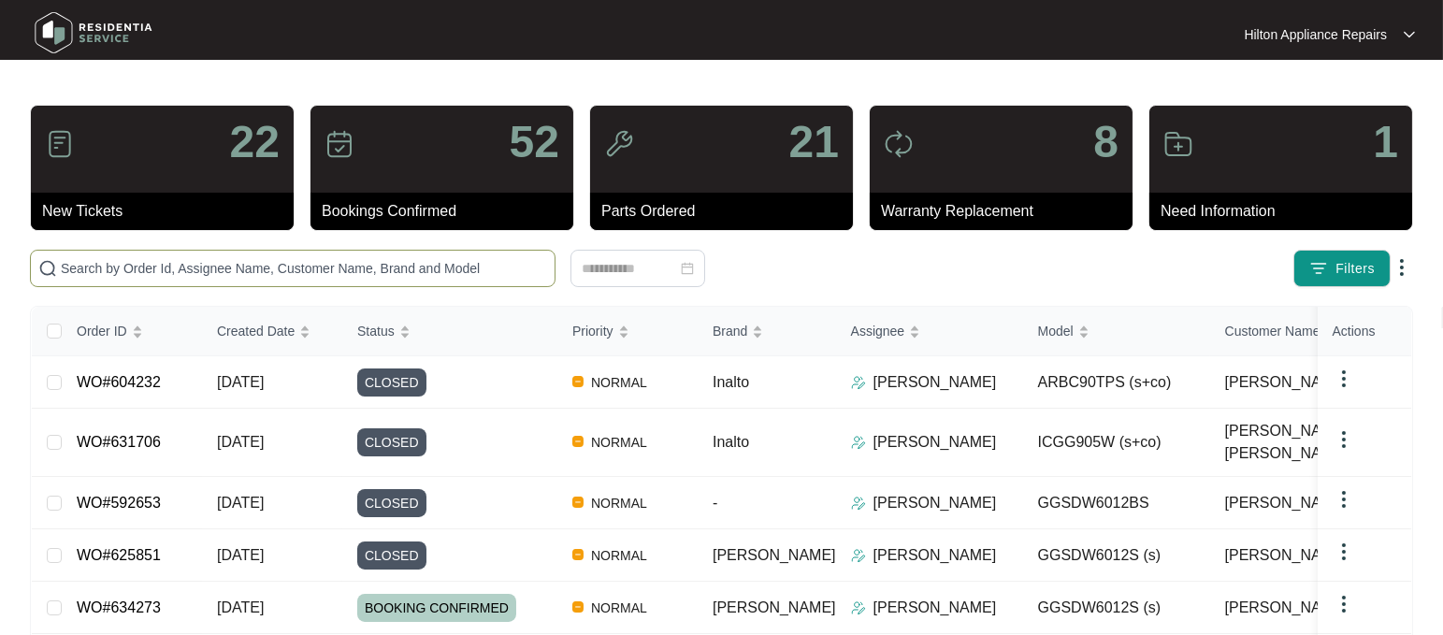
click at [141, 264] on input "text" at bounding box center [304, 268] width 486 height 21
paste input "WO#623139"
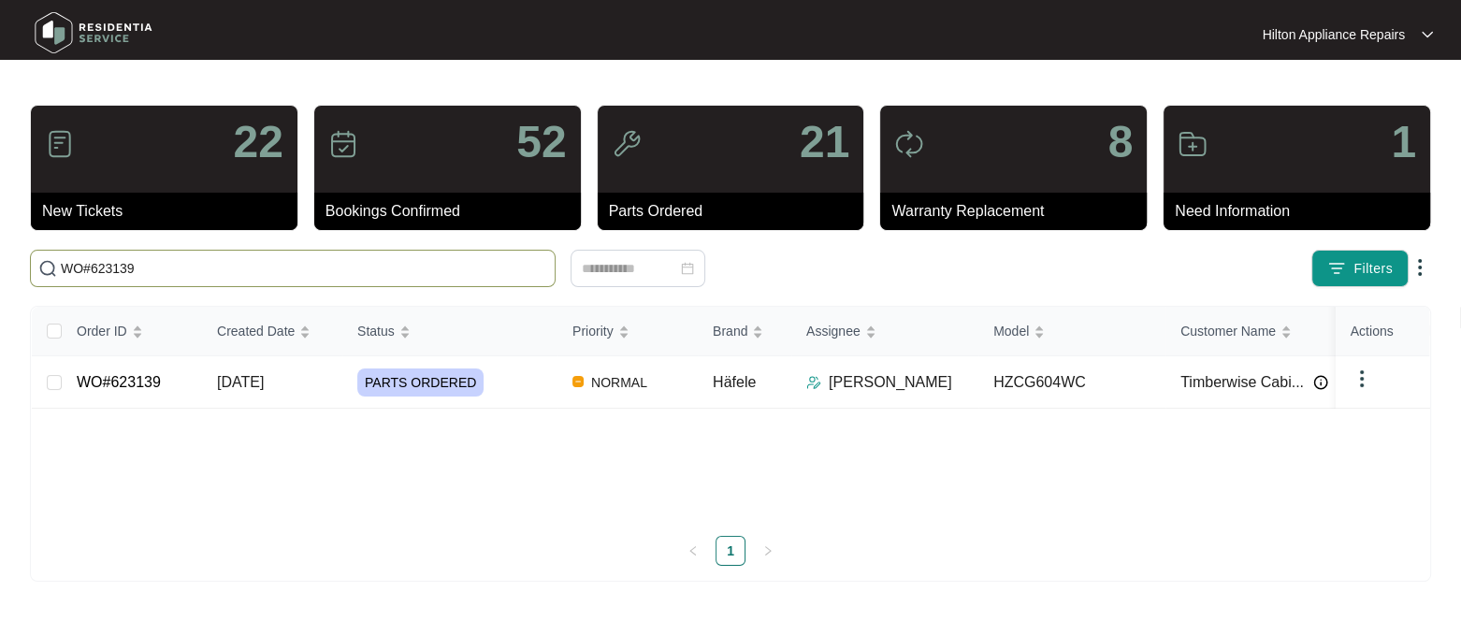
type input "WO#623139"
click at [231, 378] on span "[DATE]" at bounding box center [240, 382] width 47 height 16
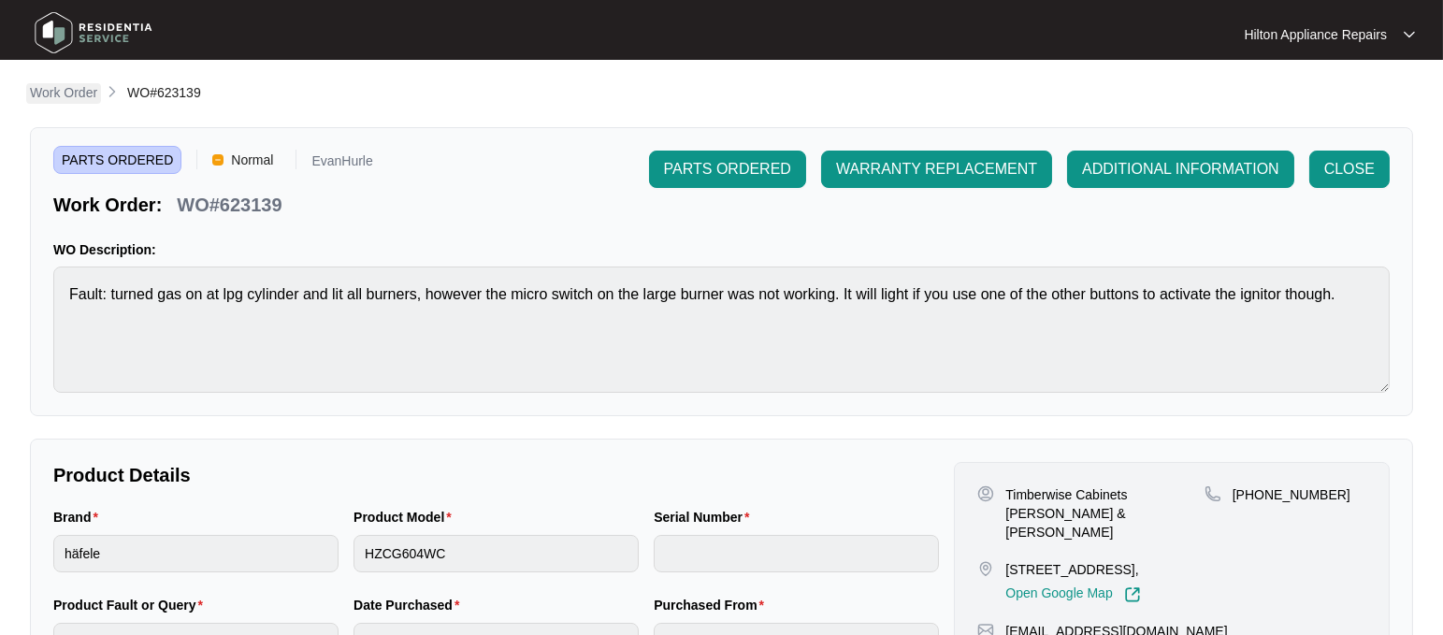
click at [43, 88] on p "Work Order" at bounding box center [63, 92] width 67 height 19
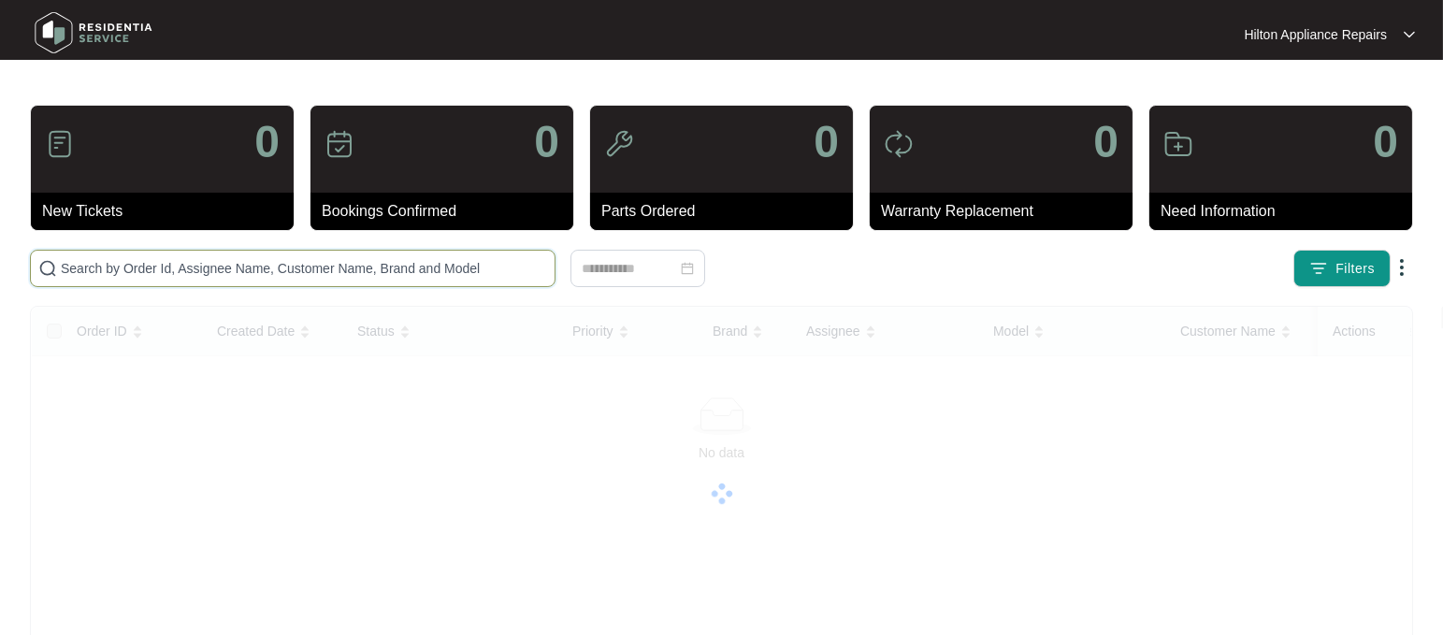
drag, startPoint x: 79, startPoint y: 262, endPoint x: 95, endPoint y: 266, distance: 17.2
click at [80, 262] on input "text" at bounding box center [304, 268] width 486 height 21
paste input "WO#633241"
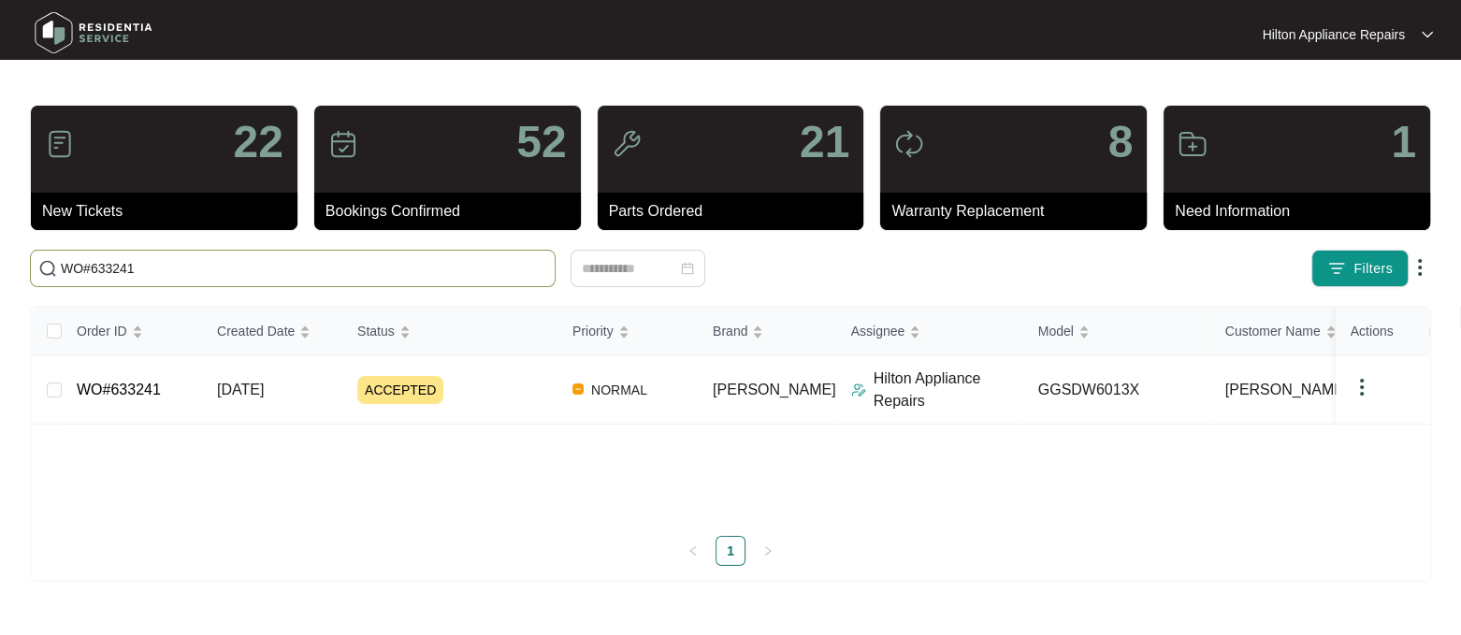
type input "WO#633241"
click at [252, 383] on span "[DATE]" at bounding box center [240, 390] width 47 height 16
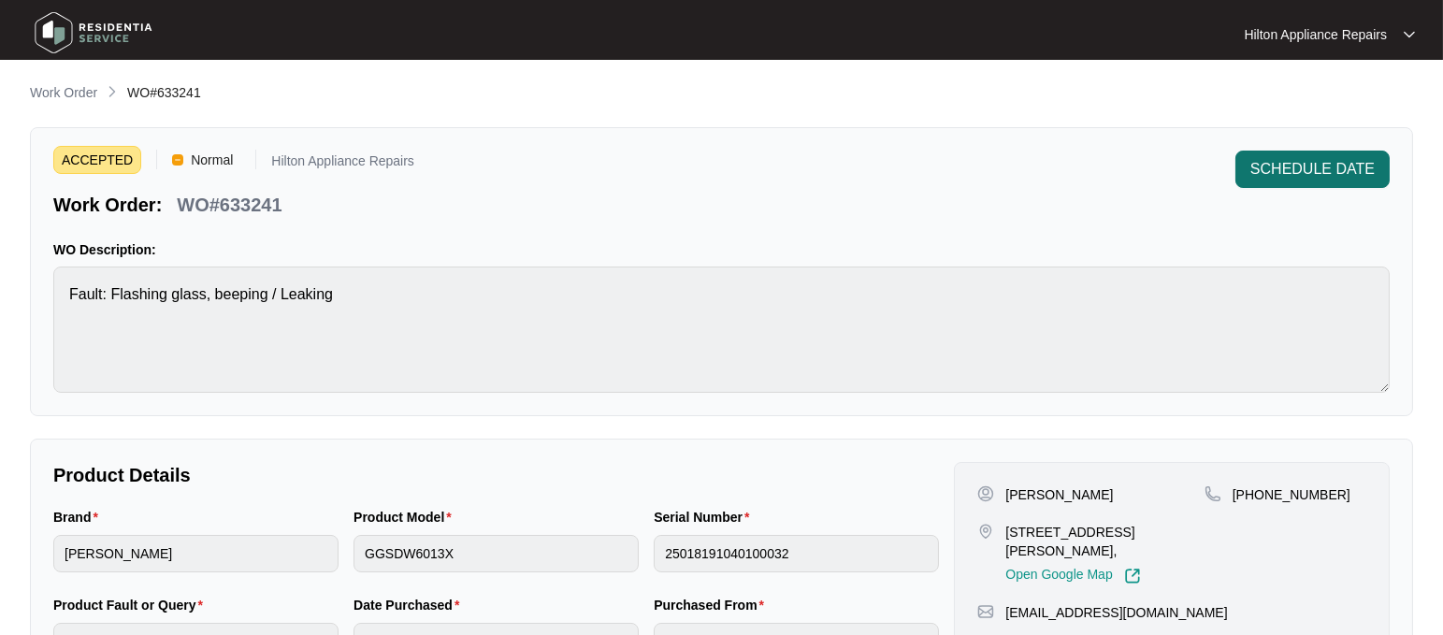
click at [1303, 165] on span "SCHEDULE DATE" at bounding box center [1312, 169] width 124 height 22
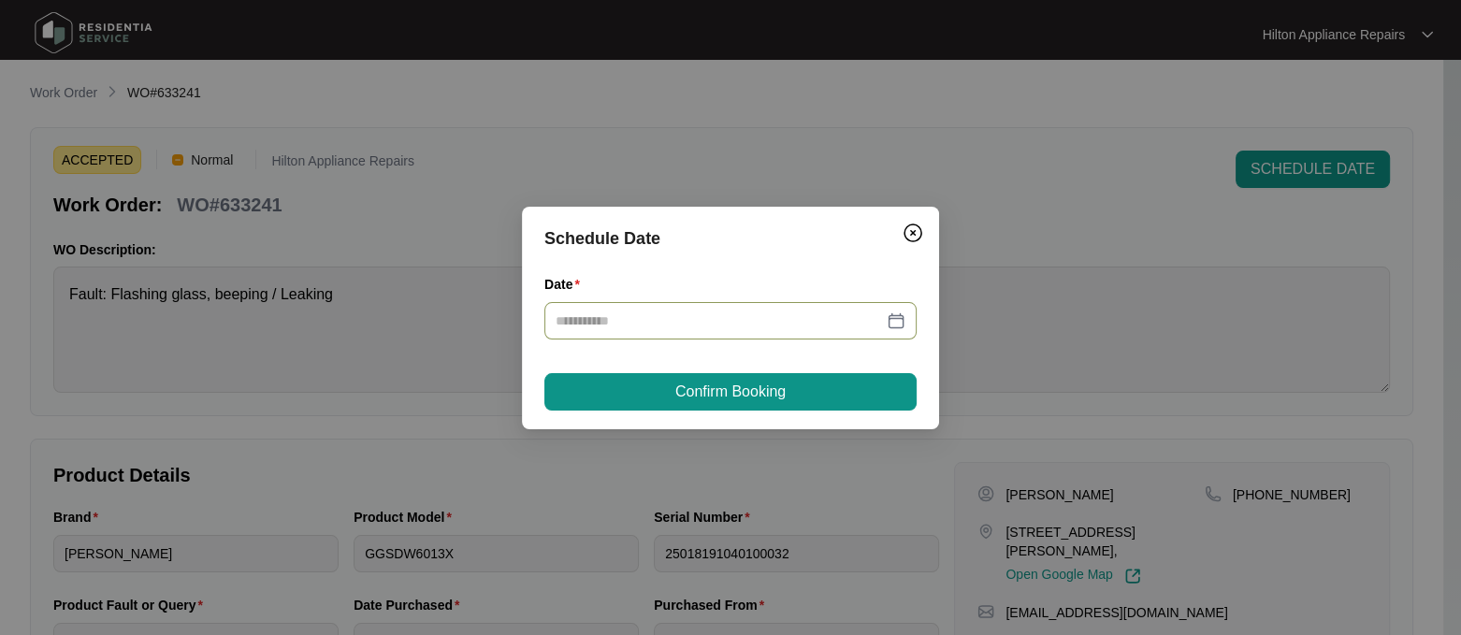
click at [892, 321] on div at bounding box center [731, 321] width 350 height 21
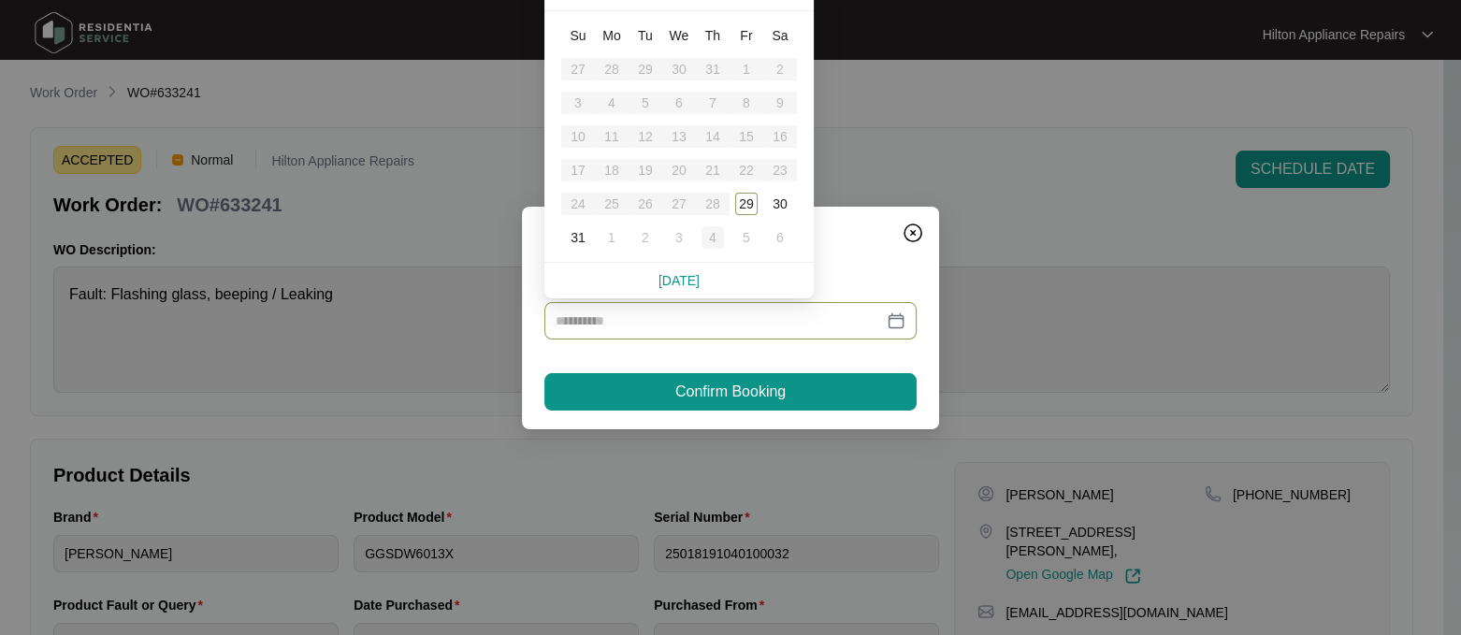
type input "**********"
click at [780, 198] on div "30" at bounding box center [780, 204] width 22 height 22
type input "**********"
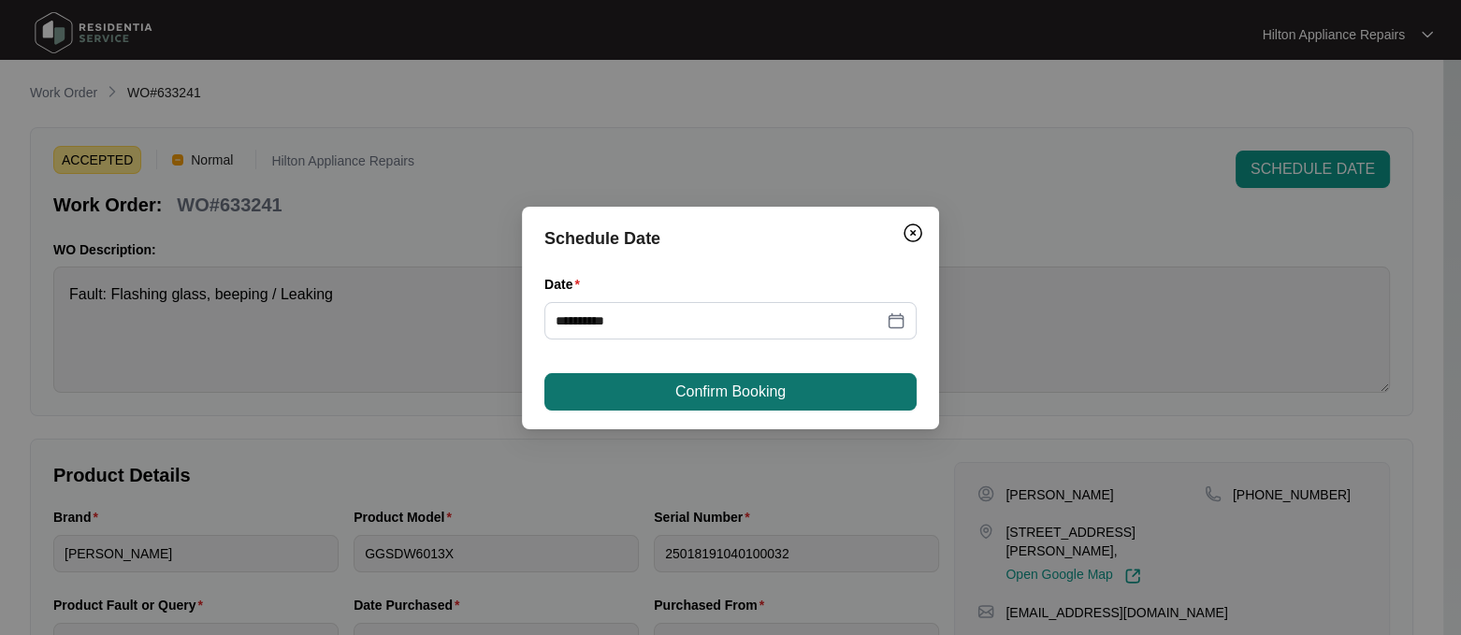
click at [710, 390] on span "Confirm Booking" at bounding box center [730, 392] width 110 height 22
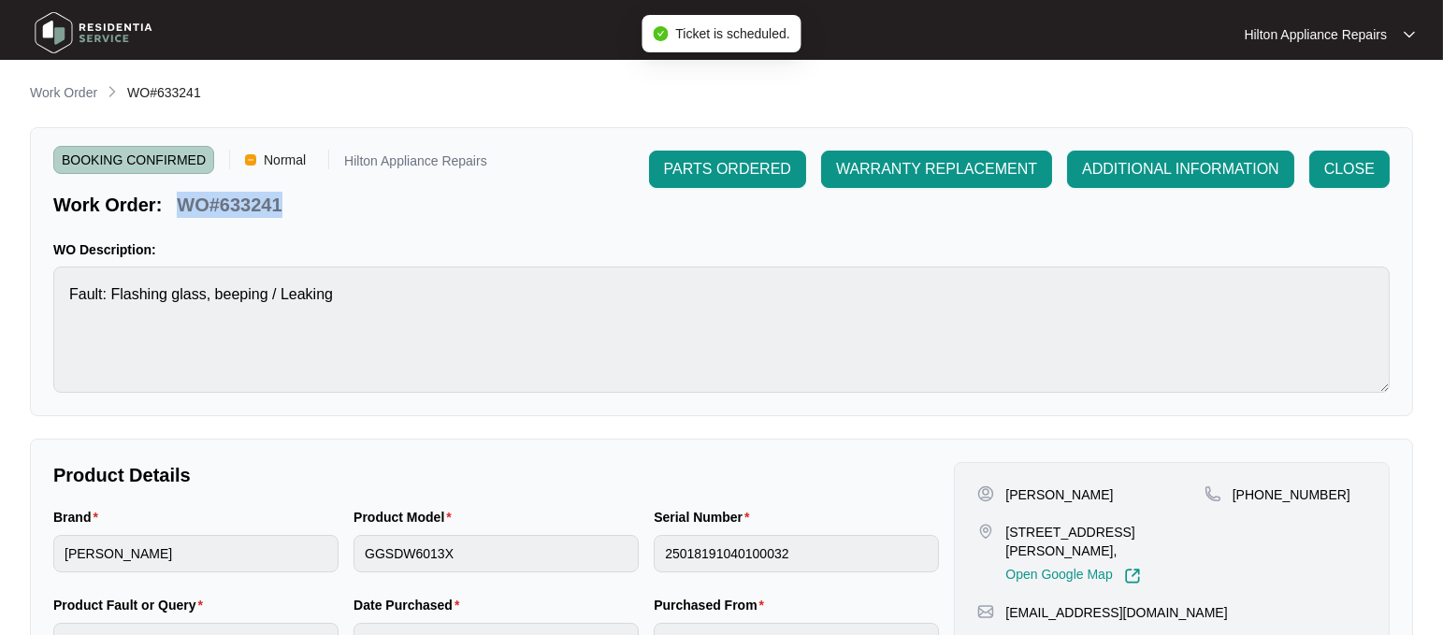
drag, startPoint x: 284, startPoint y: 206, endPoint x: 175, endPoint y: 210, distance: 109.5
click at [175, 210] on div "WO#633241" at bounding box center [229, 201] width 120 height 33
copy p "WO#633241"
drag, startPoint x: 60, startPoint y: 87, endPoint x: 81, endPoint y: 91, distance: 21.8
click at [60, 87] on p "Work Order" at bounding box center [63, 92] width 67 height 19
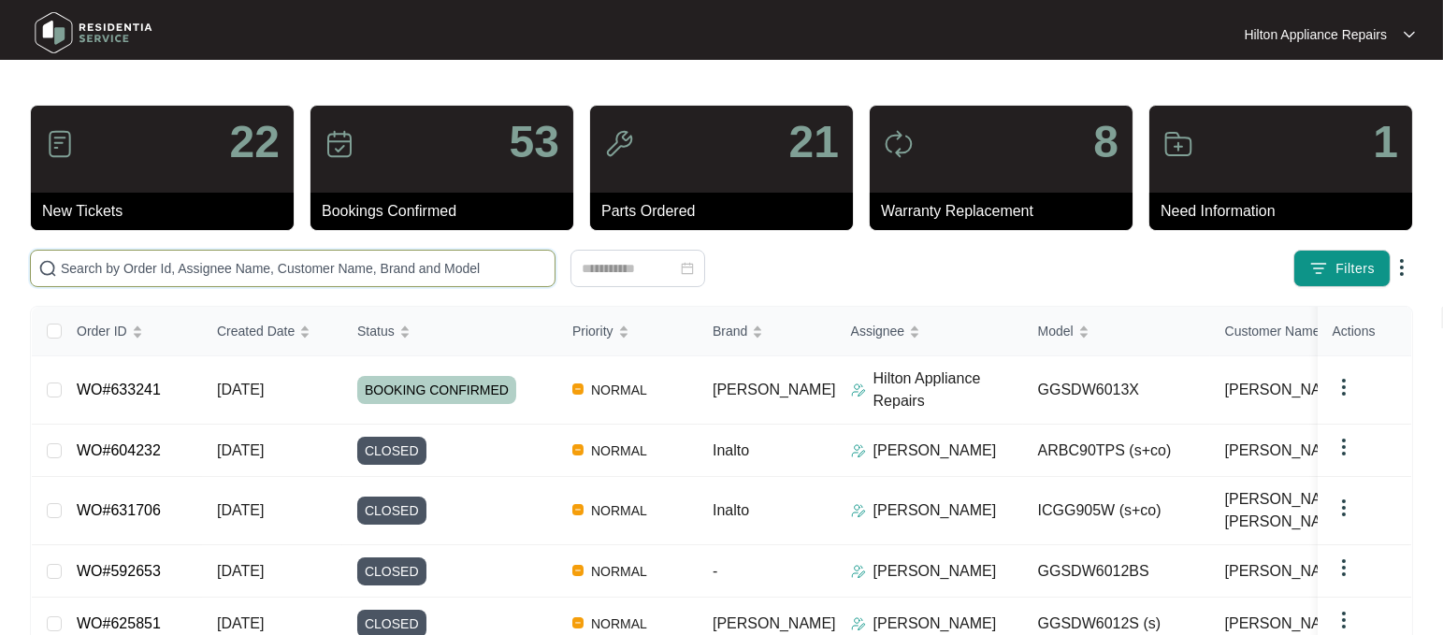
click at [91, 270] on input "text" at bounding box center [304, 268] width 486 height 21
paste input "WO#633241"
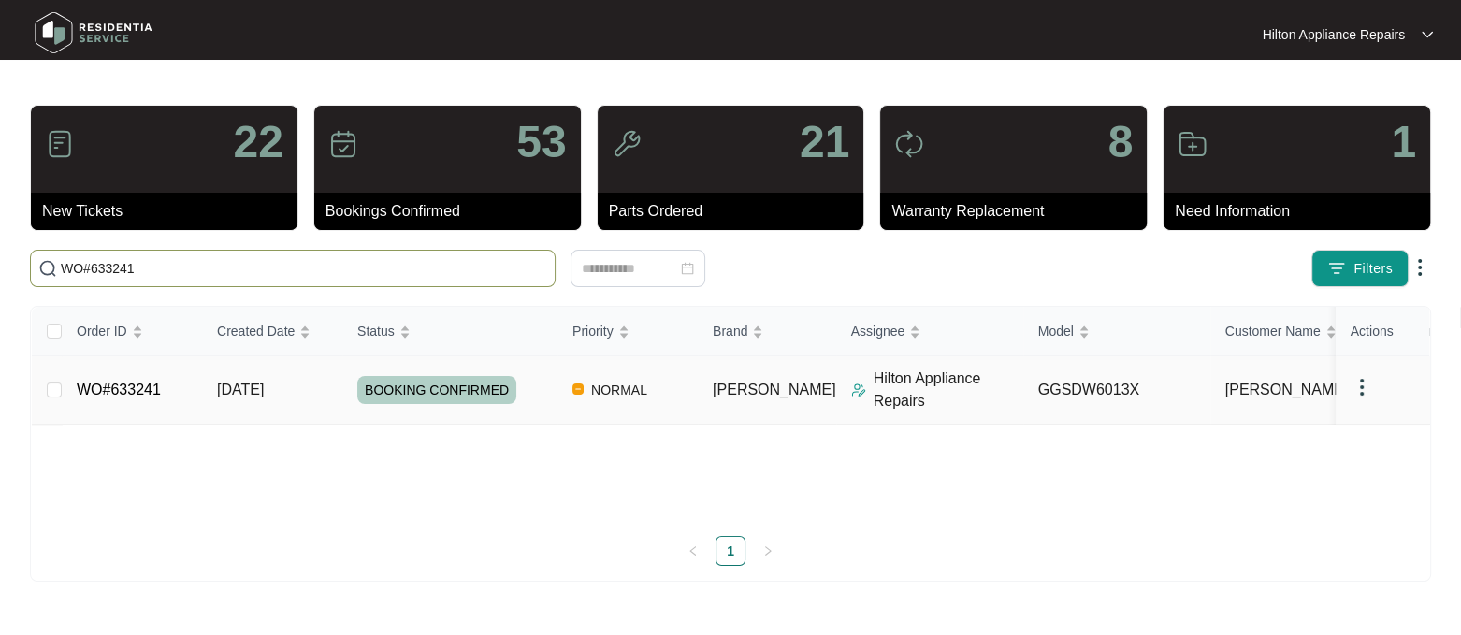
type input "WO#633241"
click at [240, 390] on span "[DATE]" at bounding box center [240, 390] width 47 height 16
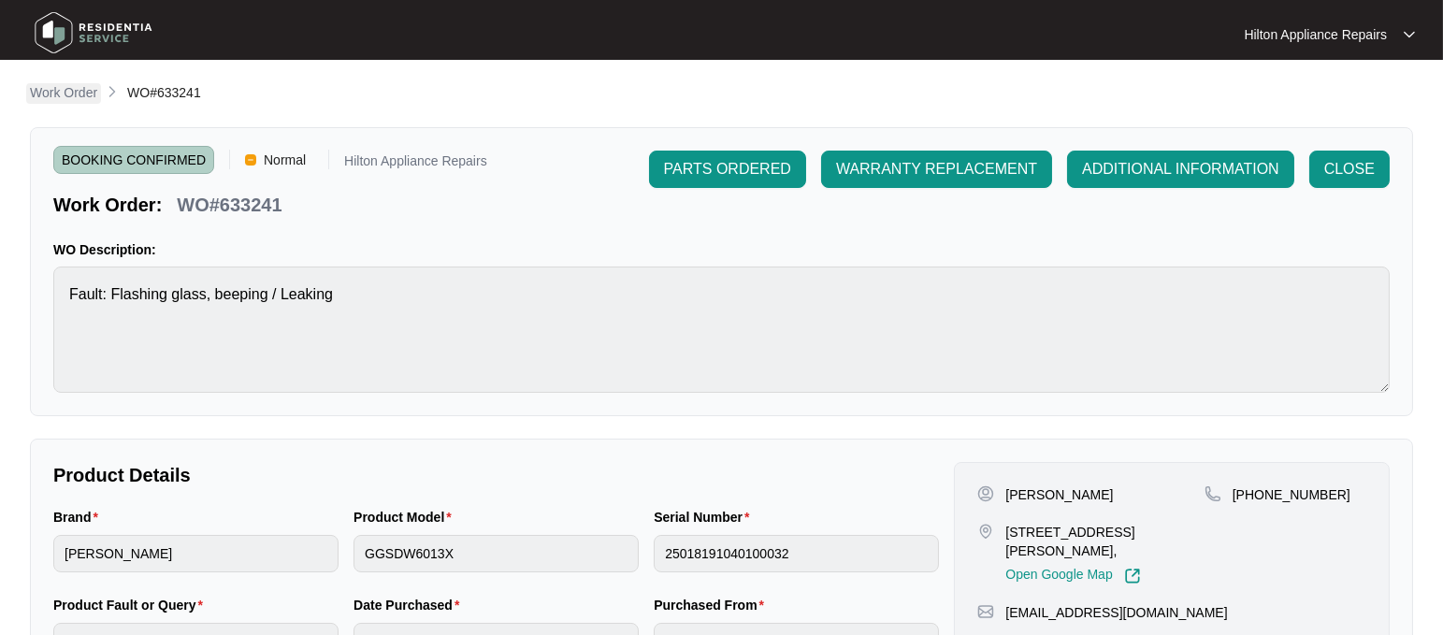
click at [54, 90] on p "Work Order" at bounding box center [63, 92] width 67 height 19
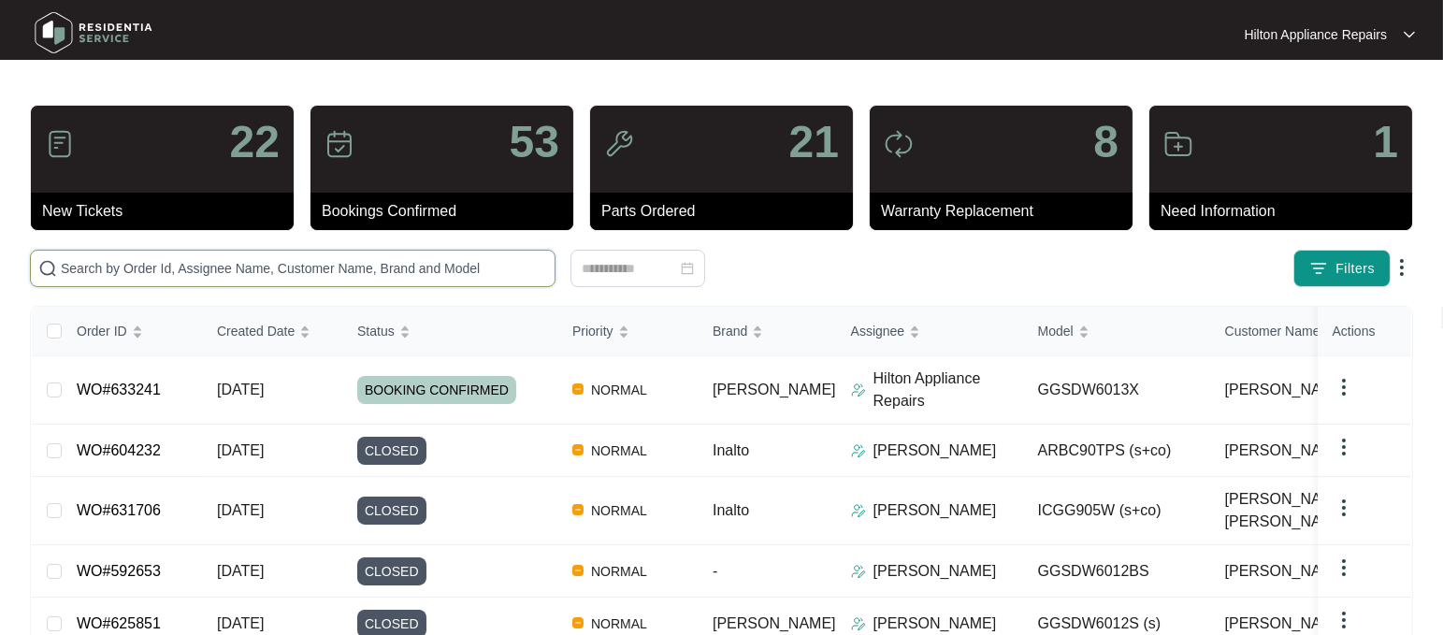
click at [85, 266] on input "text" at bounding box center [304, 268] width 486 height 21
paste input "WO#633241"
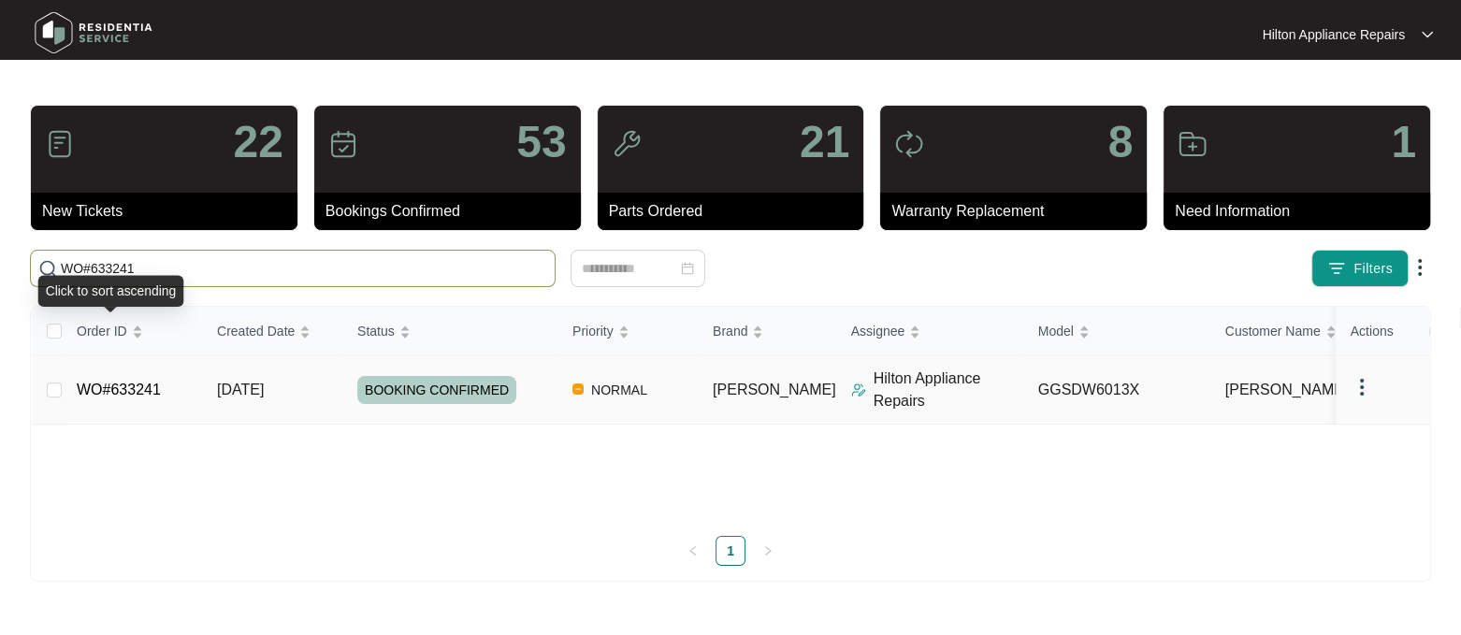
type input "WO#633241"
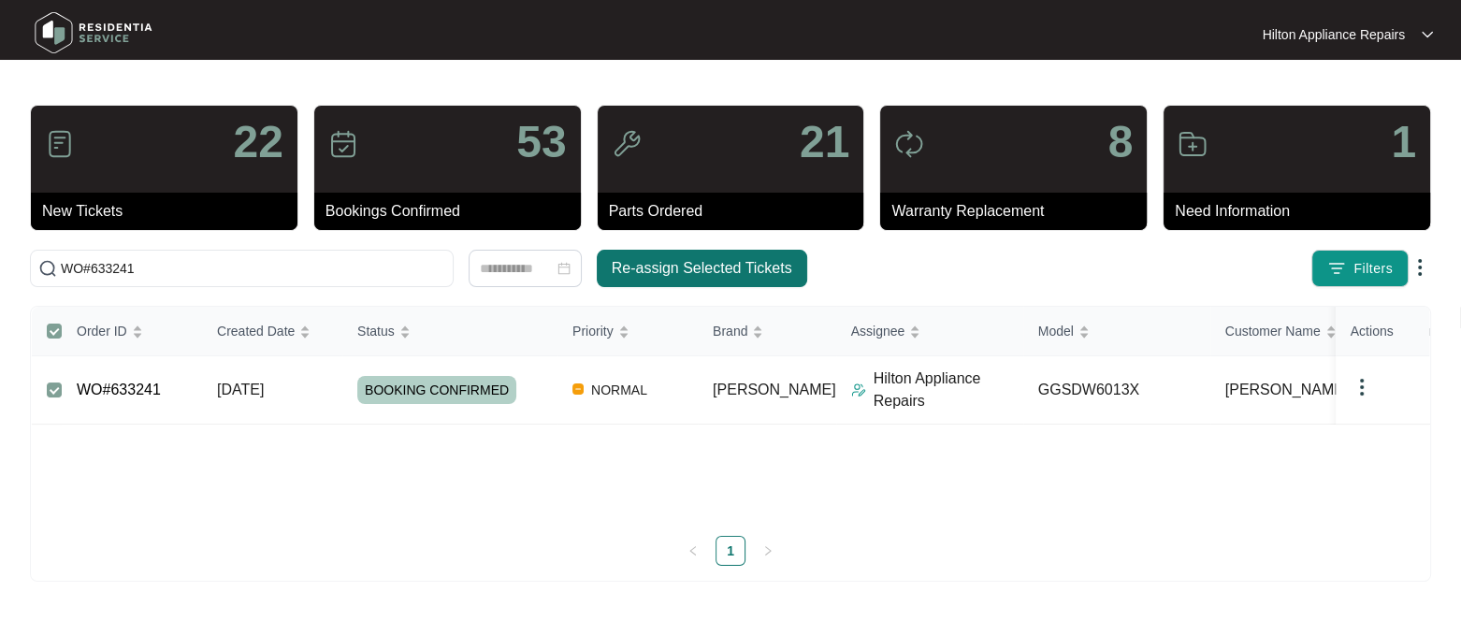
click at [712, 267] on span "Re-assign Selected Tickets" at bounding box center [702, 268] width 181 height 22
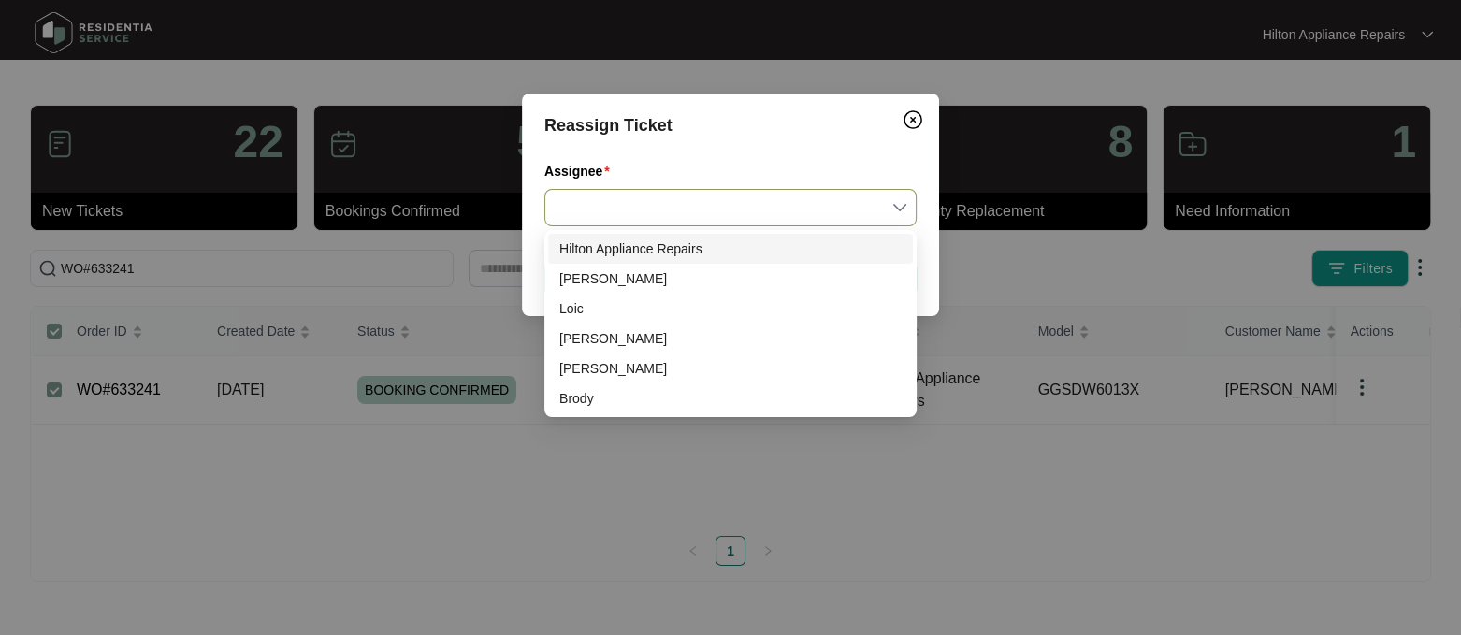
click at [893, 208] on input "Assignee" at bounding box center [731, 208] width 350 height 36
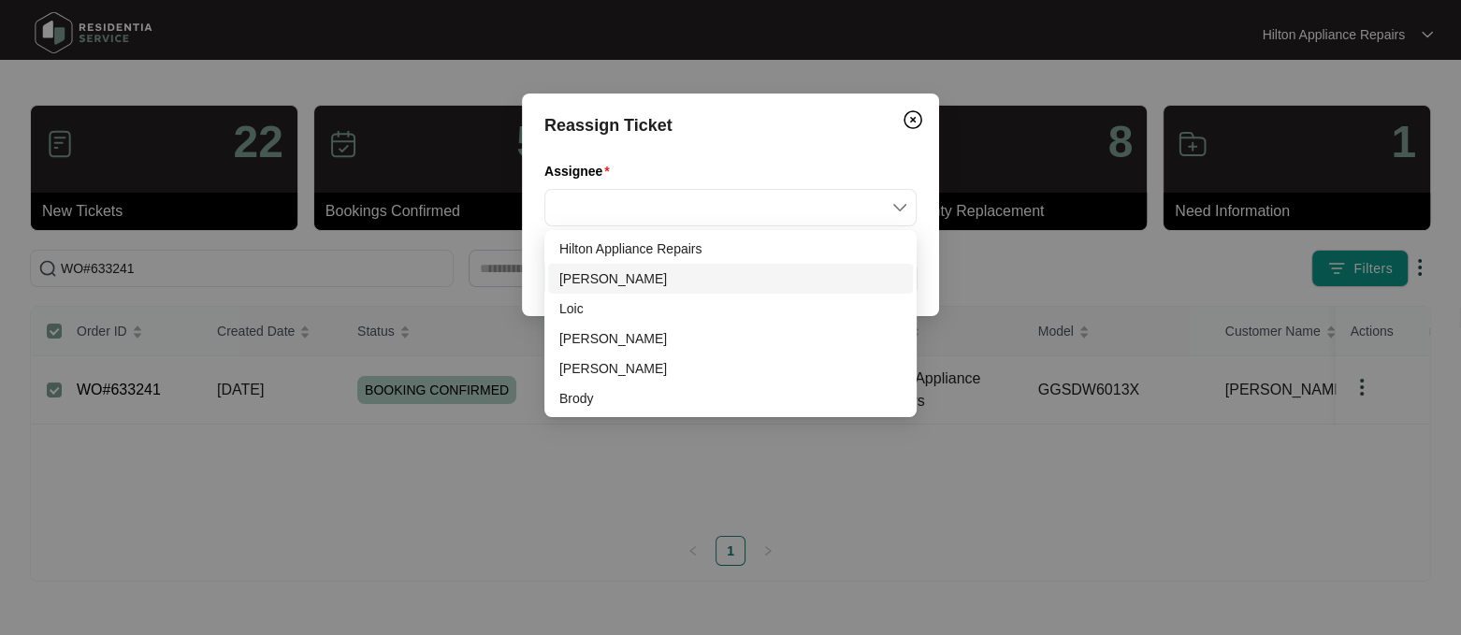
click at [586, 282] on div "[PERSON_NAME]" at bounding box center [730, 278] width 342 height 21
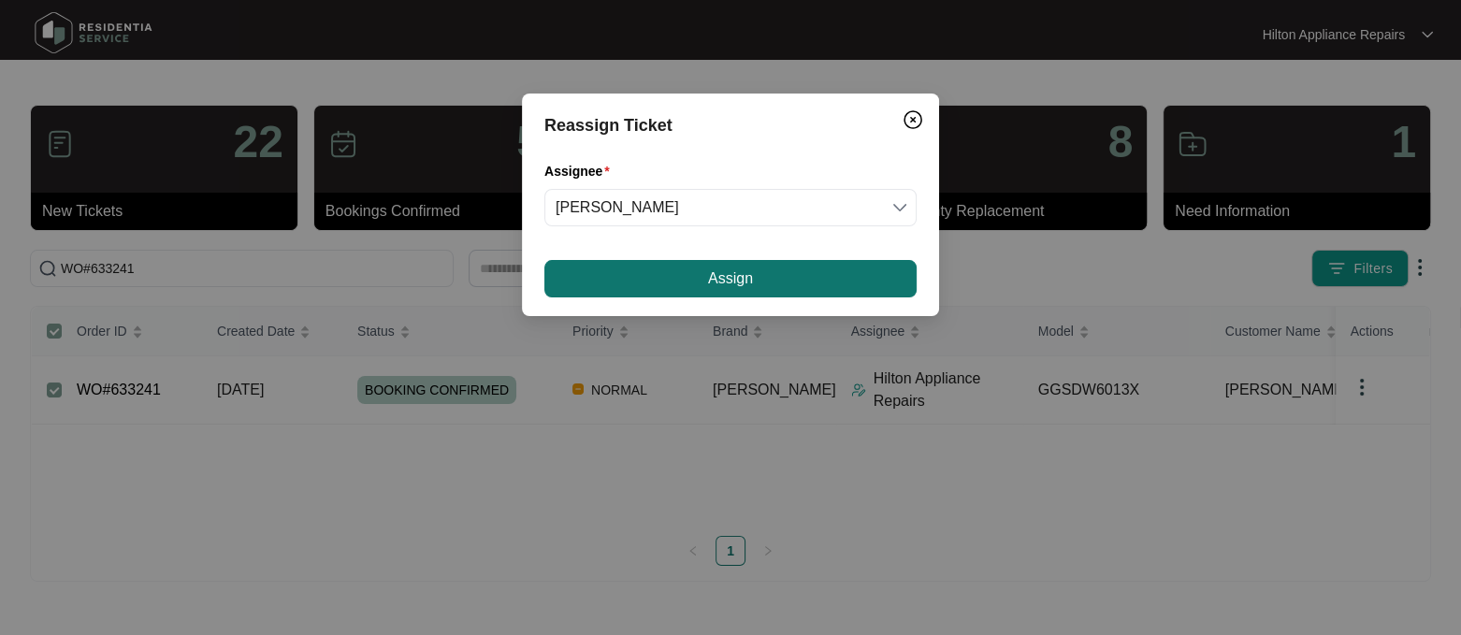
click at [740, 274] on span "Assign" at bounding box center [730, 278] width 45 height 22
